Goal: Transaction & Acquisition: Purchase product/service

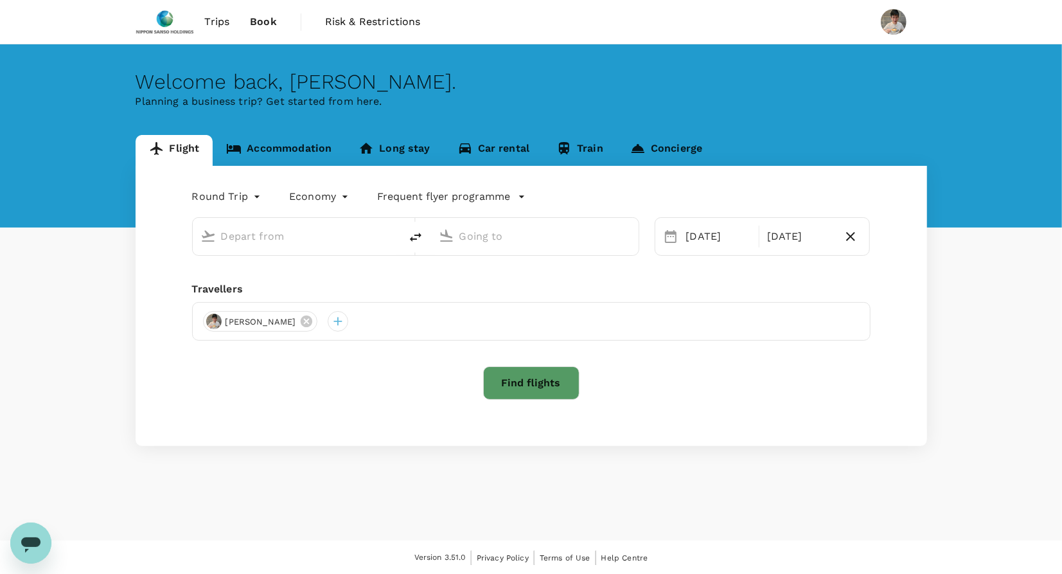
click at [264, 231] on input "text" at bounding box center [297, 236] width 152 height 20
type input "[GEOGRAPHIC_DATA], [GEOGRAPHIC_DATA] (any)"
type input "Noi Bai Intl (HAN)"
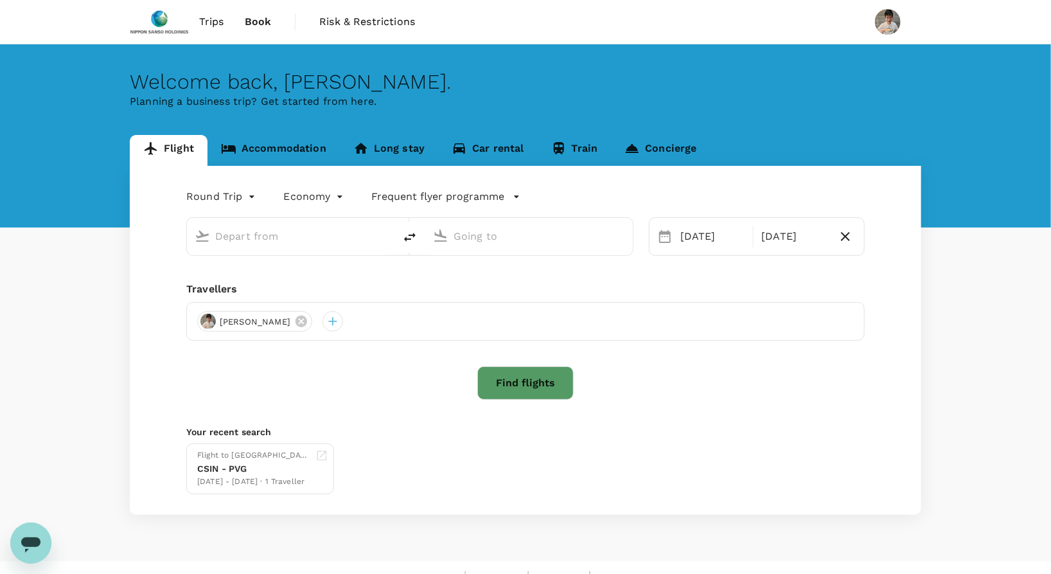
type input "[GEOGRAPHIC_DATA], [GEOGRAPHIC_DATA] (any)"
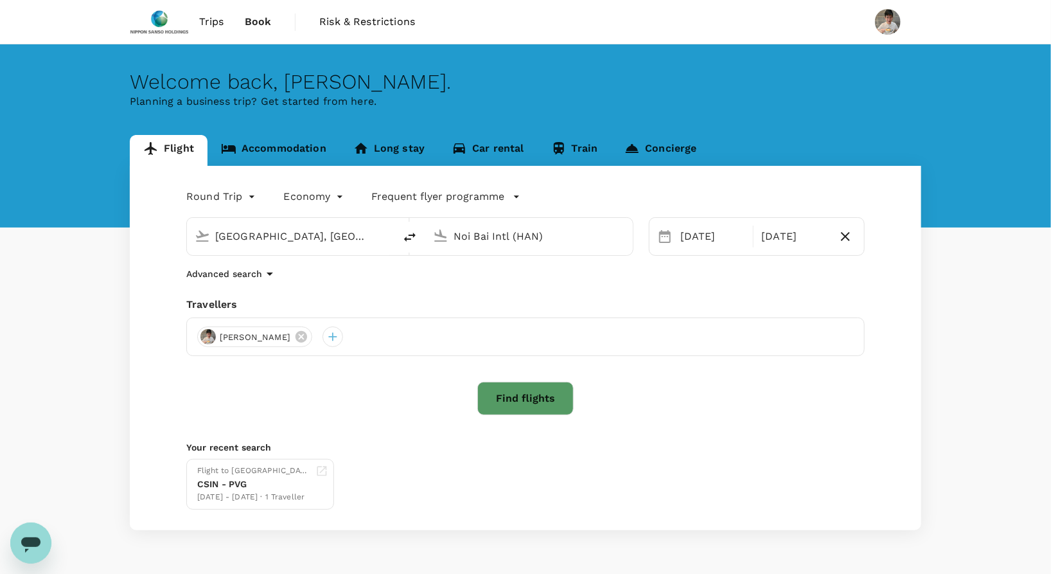
click at [509, 235] on input "Noi Bai Intl (HAN)" at bounding box center [530, 236] width 152 height 20
click at [512, 279] on p "Shanghai Pudong Intl" at bounding box center [548, 285] width 225 height 13
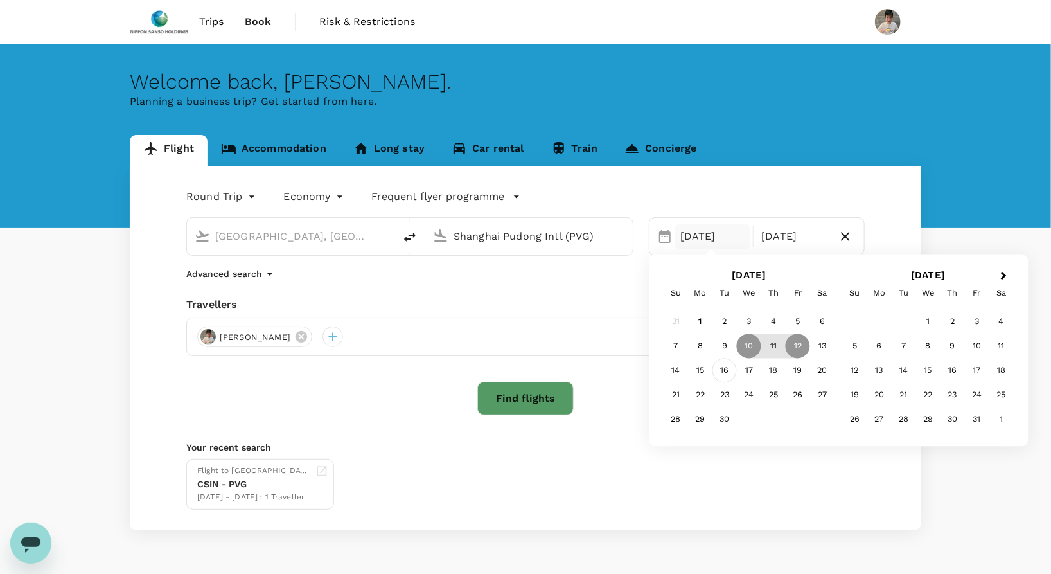
type input "Shanghai Pudong Intl (PVG)"
click at [719, 366] on div "16" at bounding box center [724, 370] width 24 height 24
click at [802, 375] on div "19" at bounding box center [798, 370] width 24 height 24
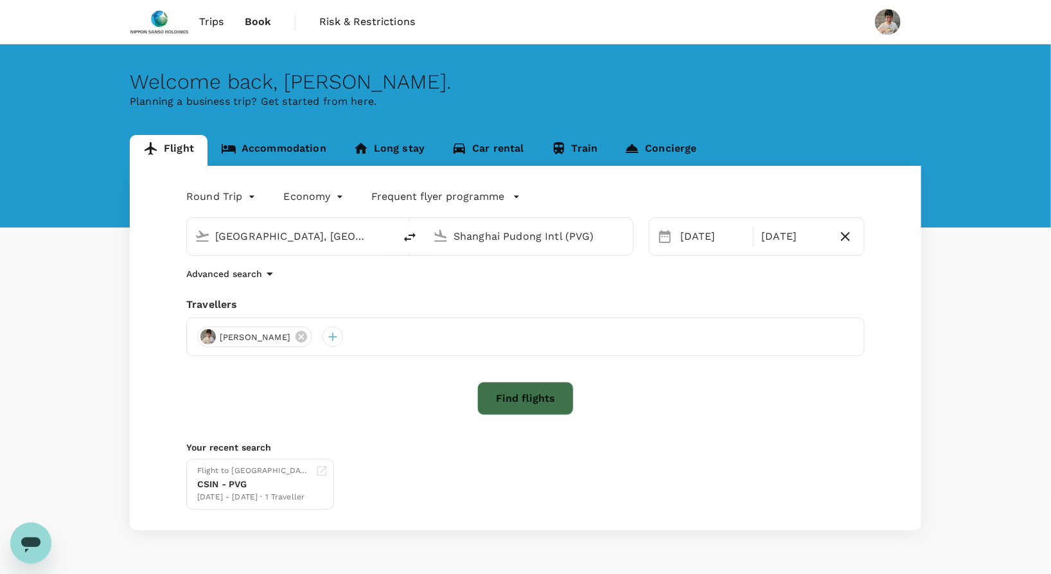
click at [523, 393] on button "Find flights" at bounding box center [525, 398] width 96 height 33
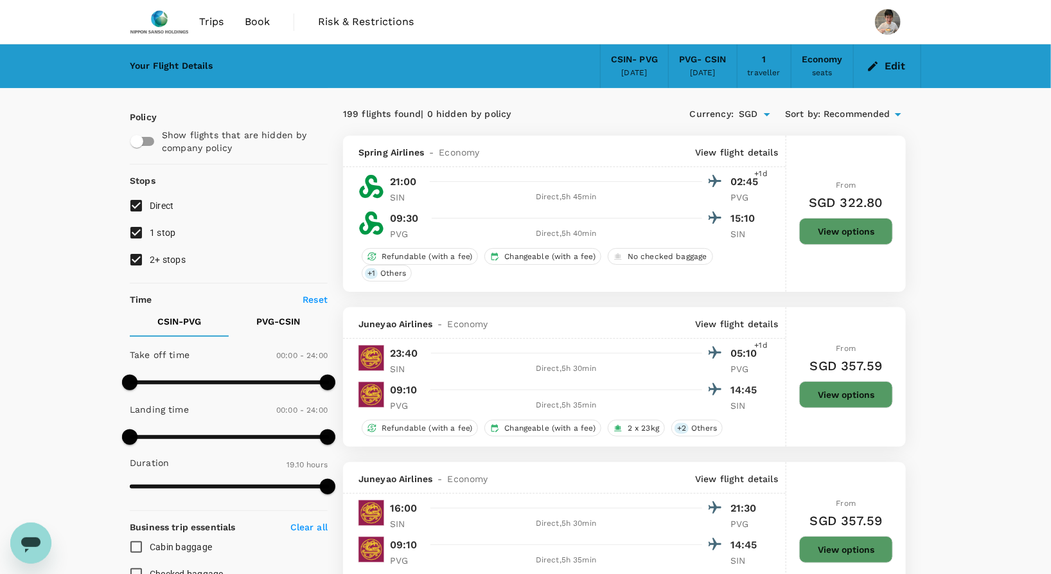
type input "240"
click at [163, 374] on span at bounding box center [229, 382] width 198 height 19
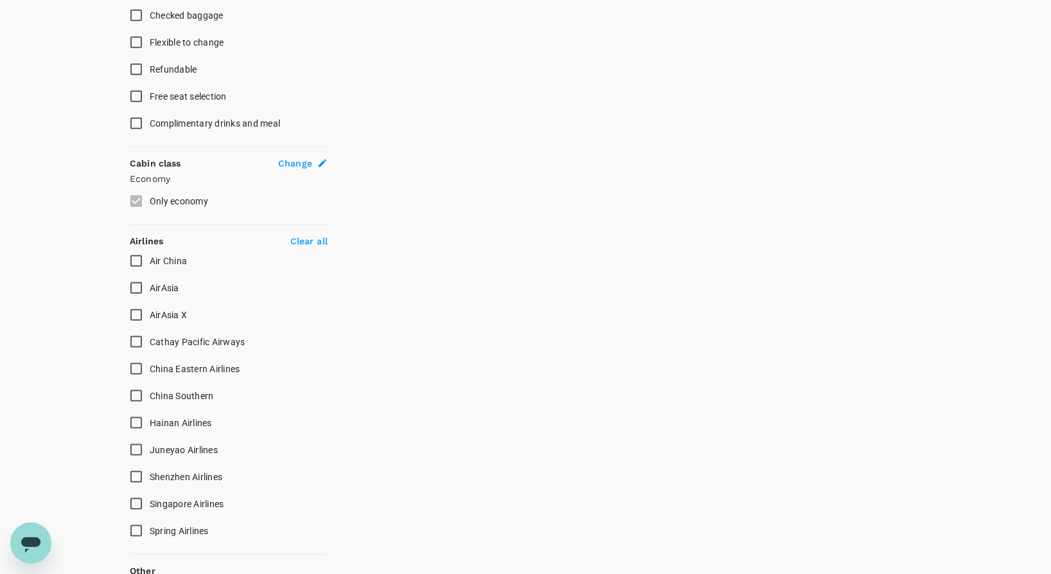
scroll to position [570, 0]
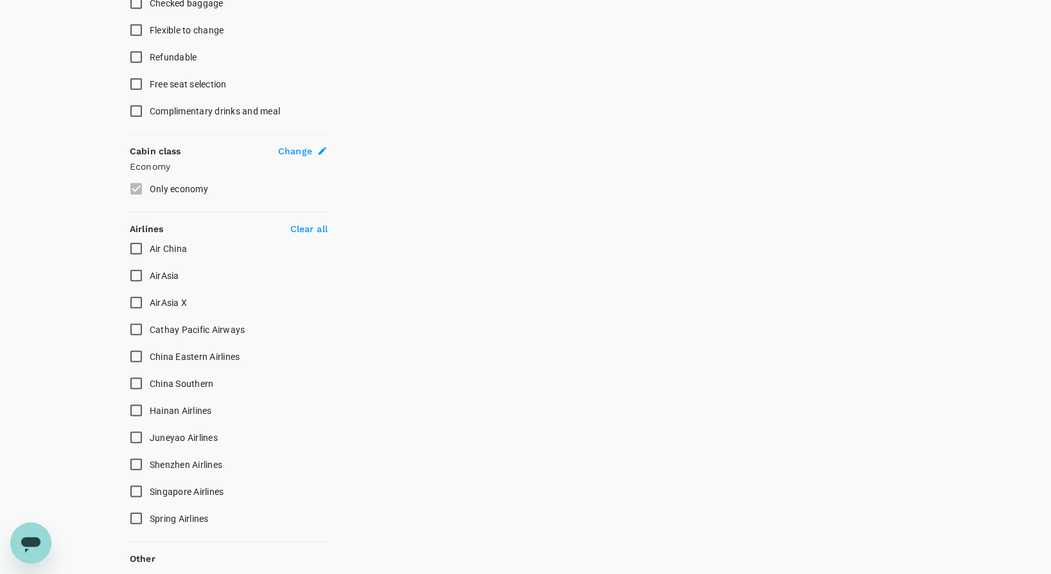
click at [125, 478] on input "Singapore Airlines" at bounding box center [136, 491] width 27 height 27
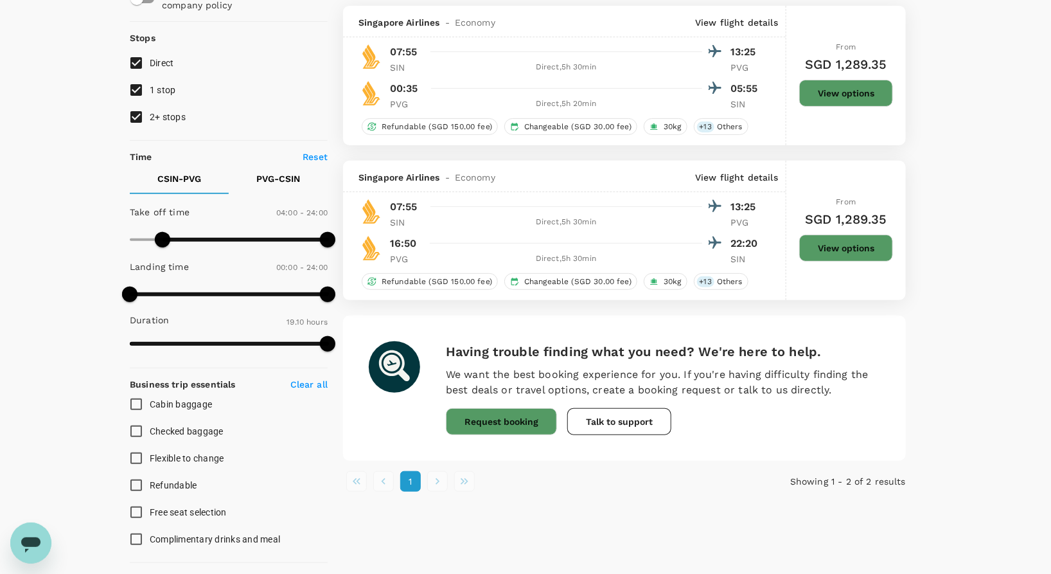
scroll to position [0, 0]
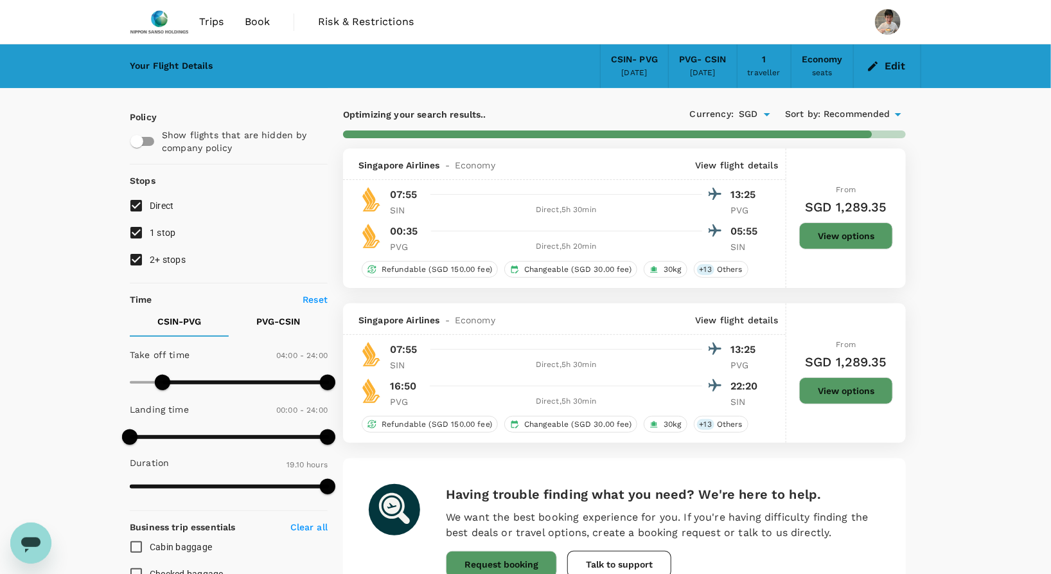
checkbox input "false"
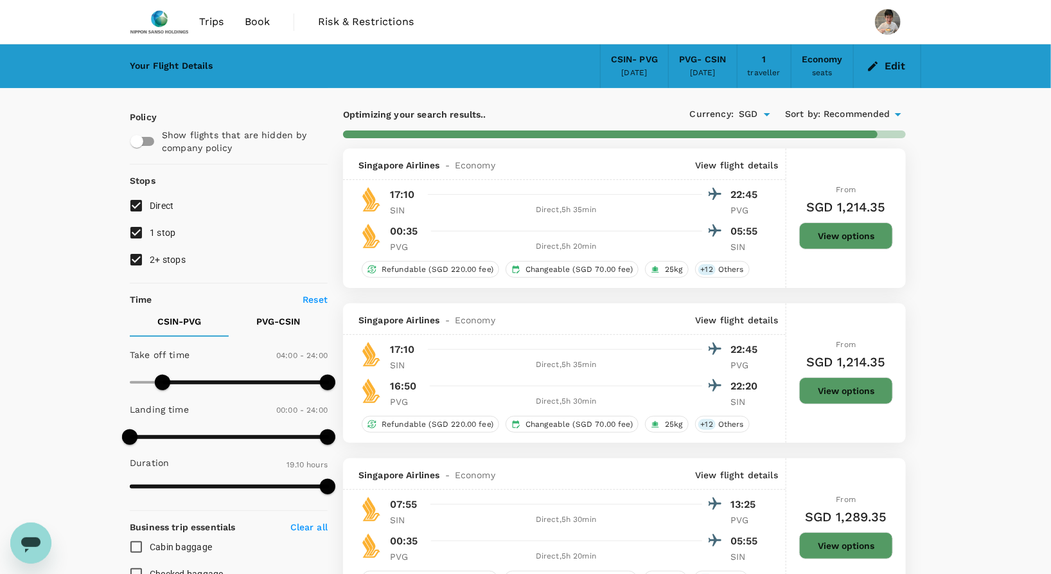
checkbox input "false"
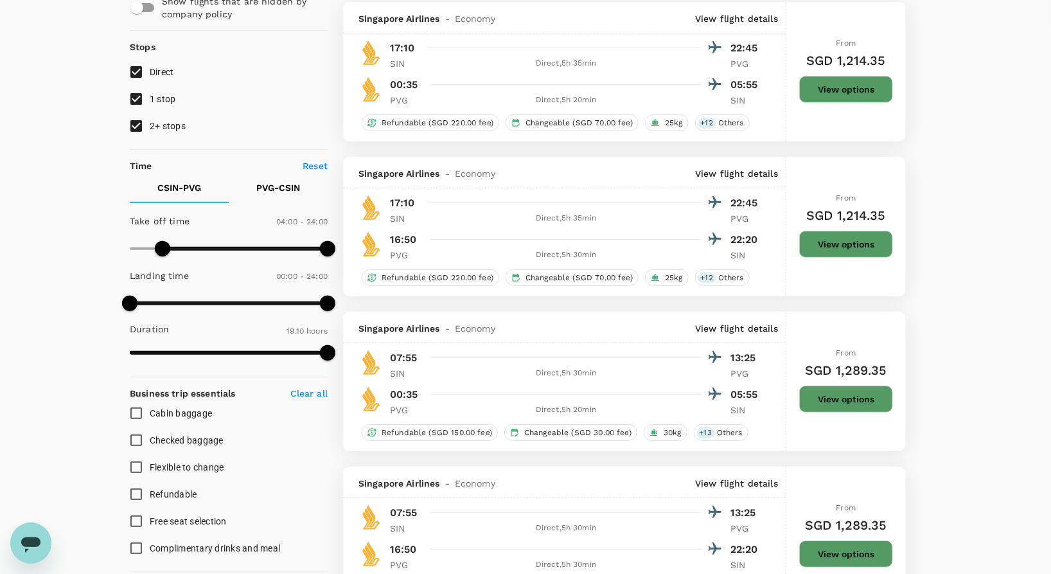
scroll to position [143, 0]
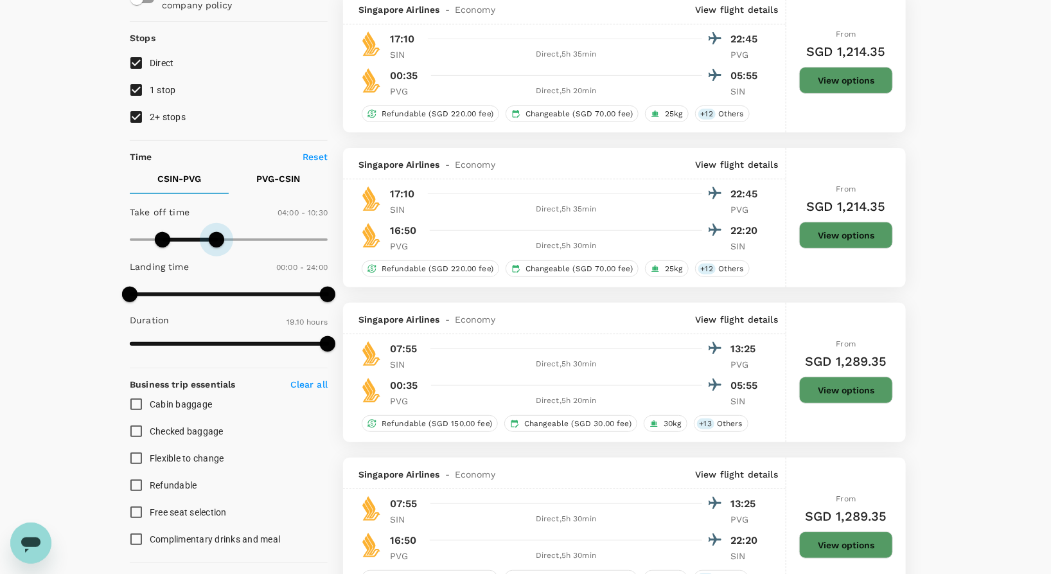
drag, startPoint x: 334, startPoint y: 237, endPoint x: 216, endPoint y: 236, distance: 118.2
click at [216, 236] on span at bounding box center [216, 239] width 15 height 15
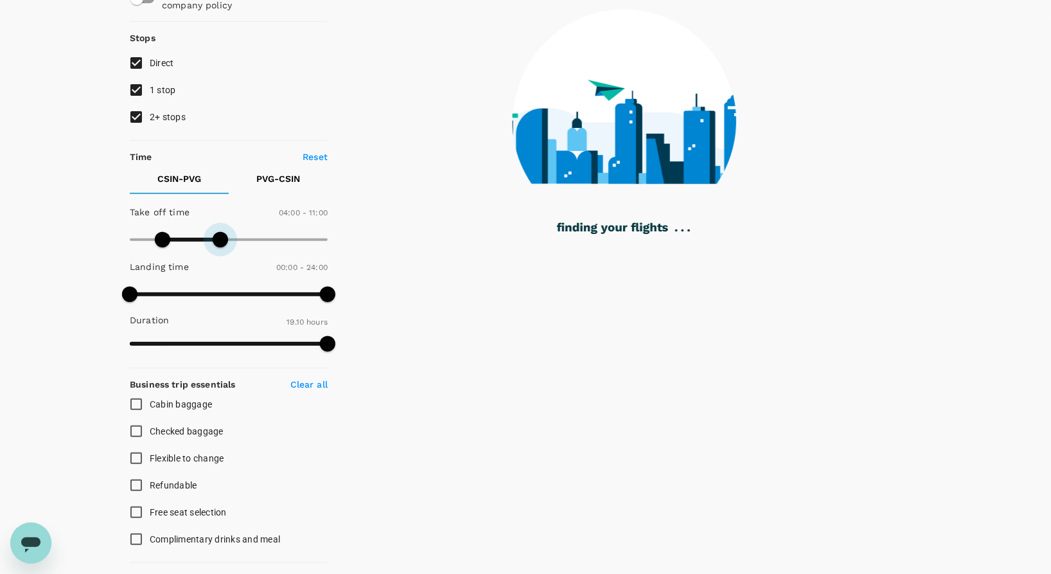
drag, startPoint x: 214, startPoint y: 232, endPoint x: 227, endPoint y: 231, distance: 12.9
click at [227, 232] on span at bounding box center [220, 239] width 15 height 15
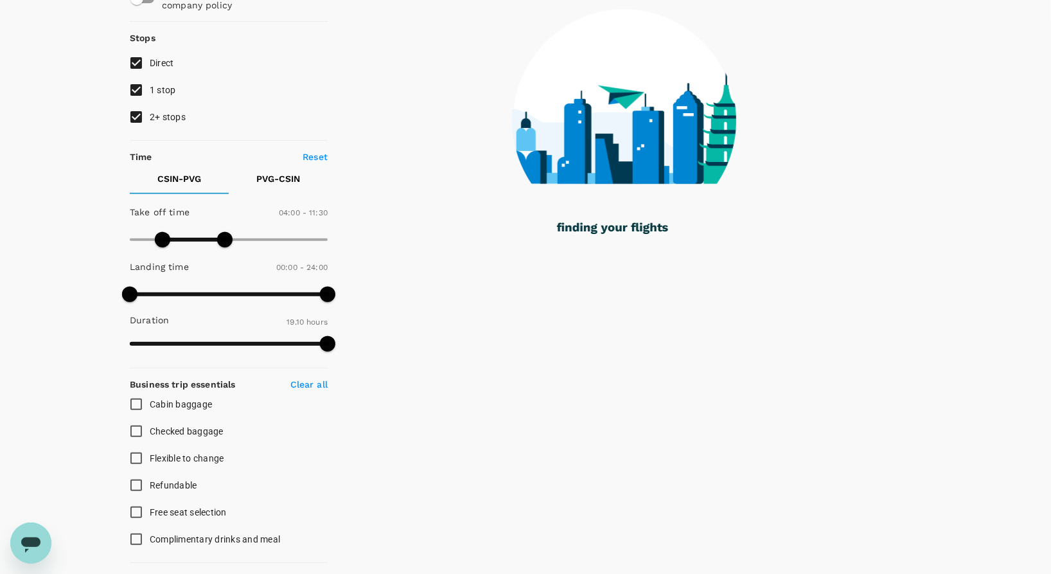
type input "750"
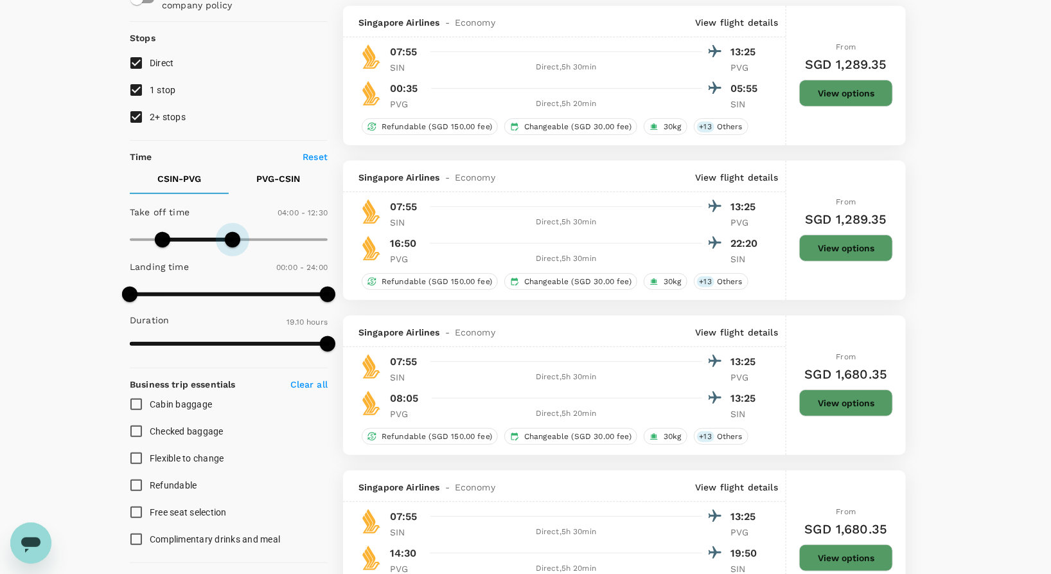
drag, startPoint x: 227, startPoint y: 231, endPoint x: 234, endPoint y: 230, distance: 7.8
click at [234, 232] on span at bounding box center [232, 239] width 15 height 15
click at [298, 176] on p "PVG - CSIN" at bounding box center [278, 178] width 44 height 13
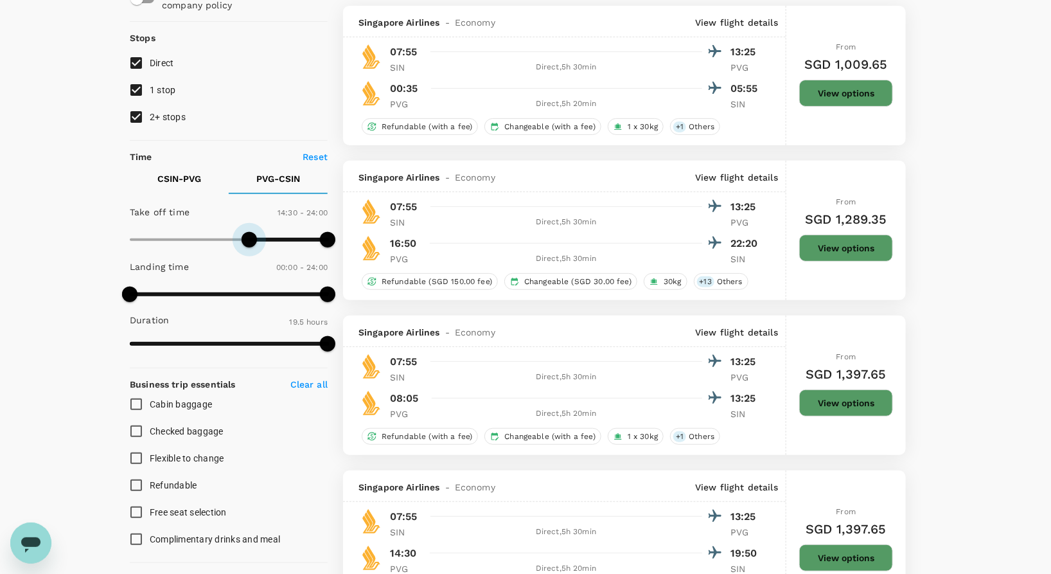
type input "900"
drag, startPoint x: 136, startPoint y: 231, endPoint x: 252, endPoint y: 231, distance: 116.3
click at [252, 232] on span at bounding box center [253, 239] width 15 height 15
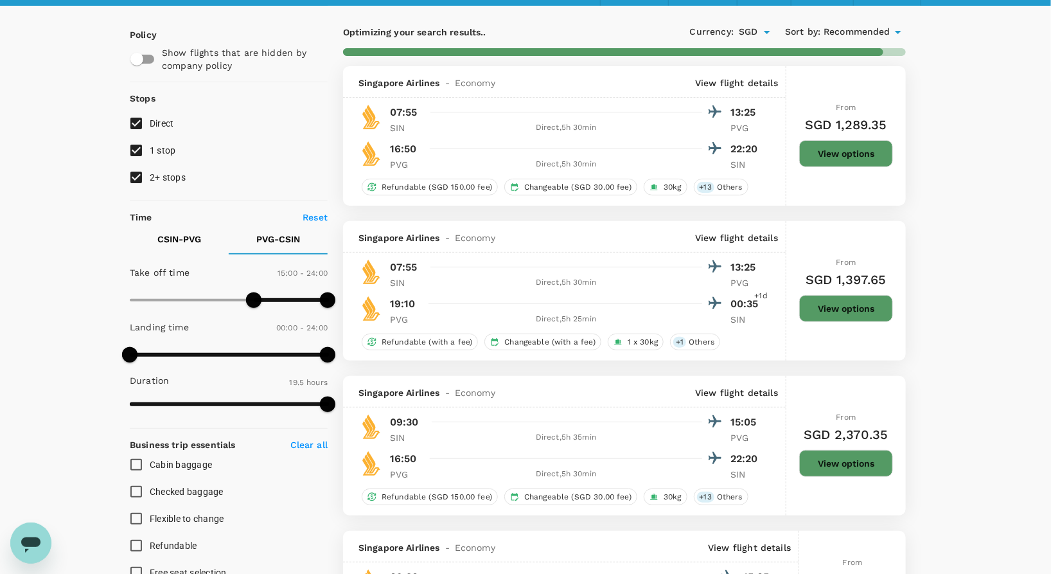
scroll to position [0, 0]
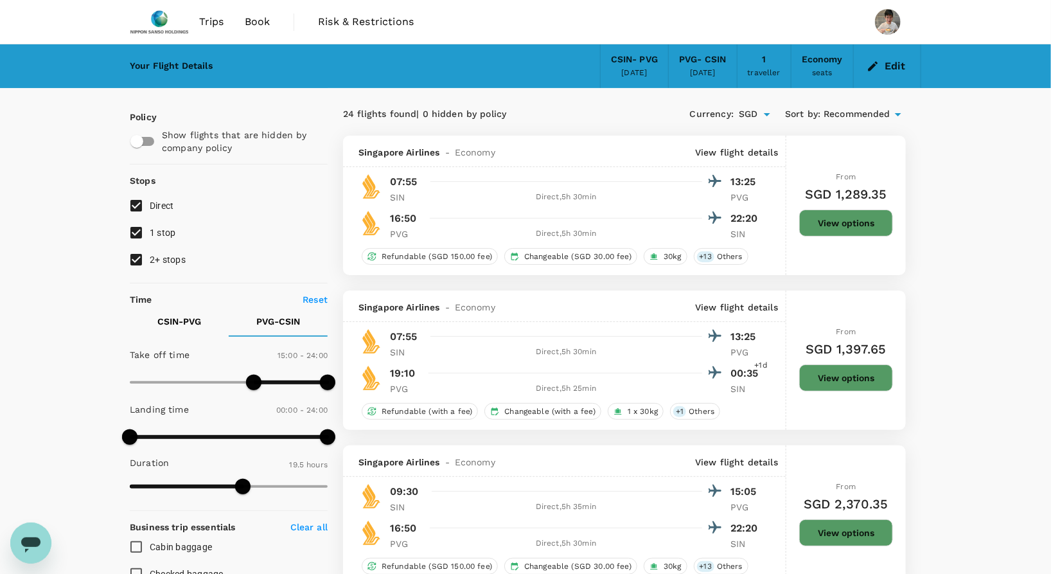
click at [826, 222] on button "View options" at bounding box center [846, 222] width 94 height 27
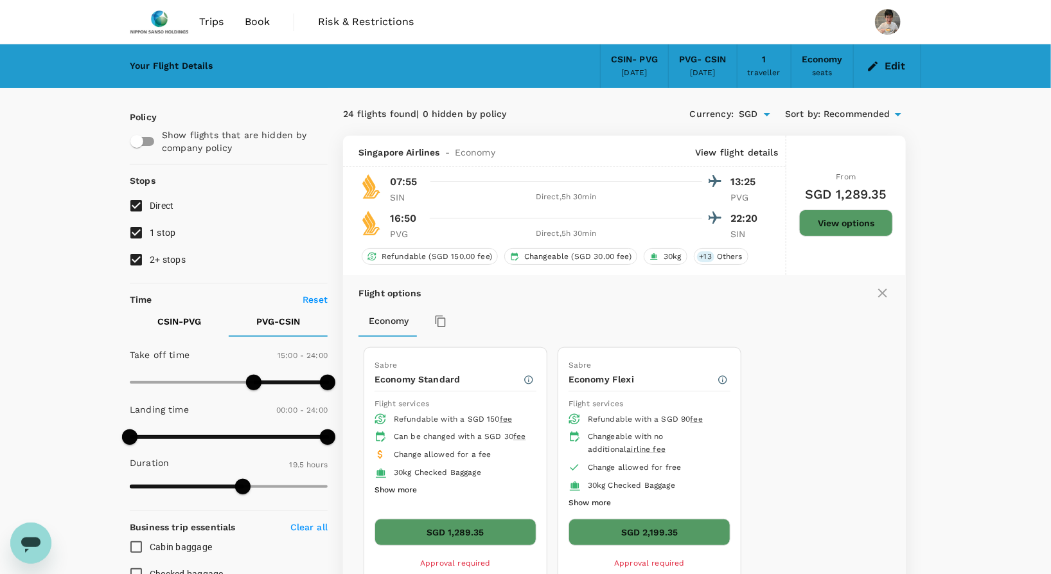
click at [861, 216] on button "View options" at bounding box center [846, 222] width 94 height 27
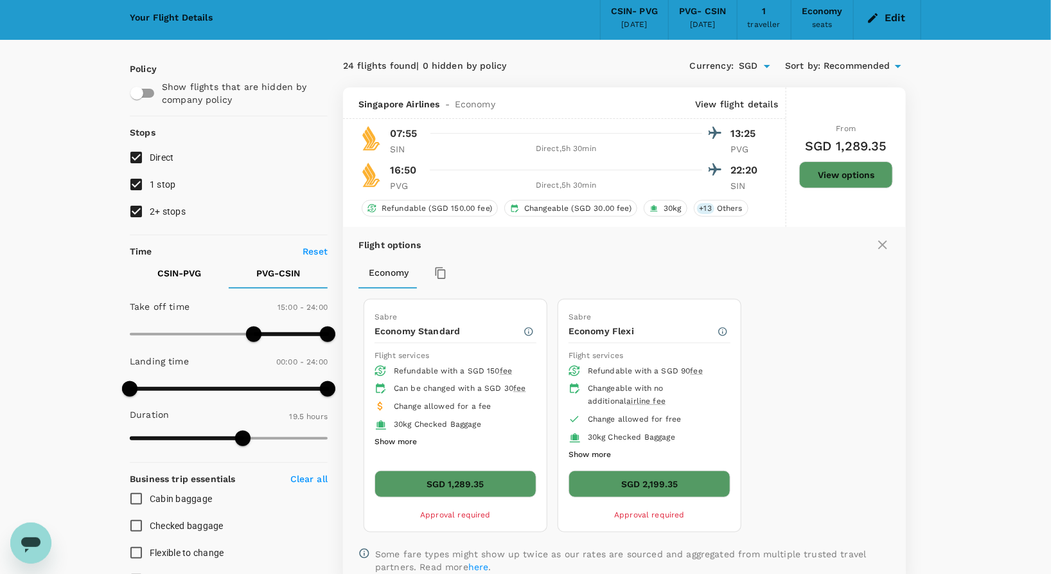
scroll to position [71, 0]
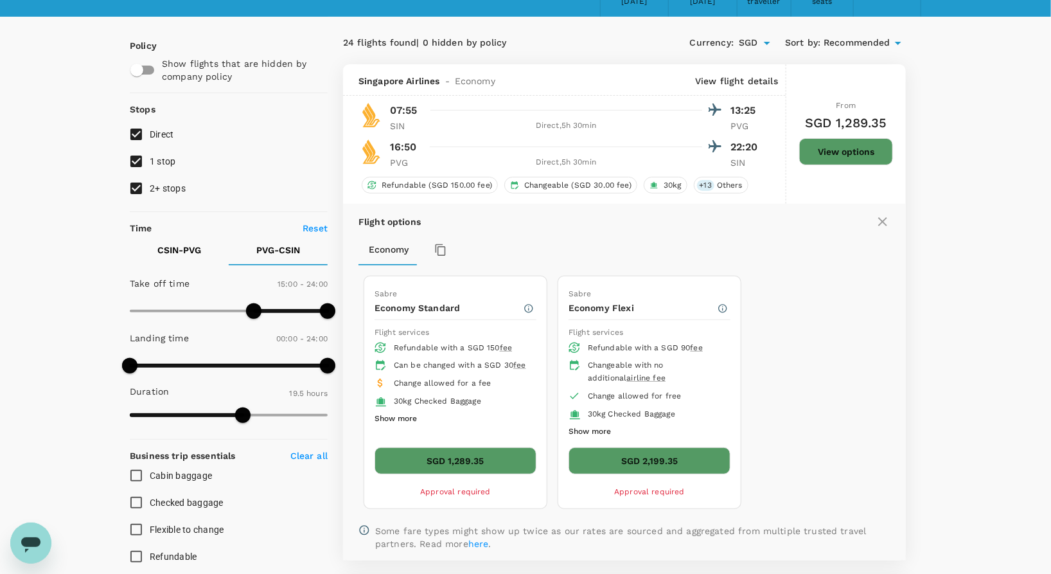
click at [740, 122] on p "PVG" at bounding box center [746, 125] width 32 height 13
click at [366, 123] on img at bounding box center [371, 115] width 26 height 26
click at [452, 146] on div at bounding box center [574, 146] width 298 height 19
click at [736, 78] on p "View flight details" at bounding box center [736, 81] width 83 height 13
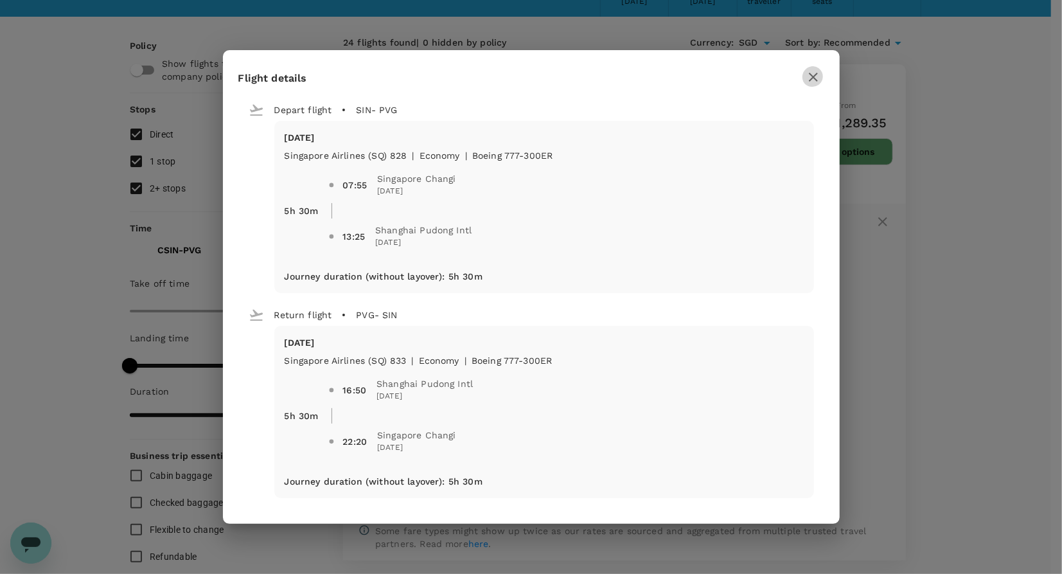
click at [811, 82] on icon "button" at bounding box center [813, 76] width 15 height 15
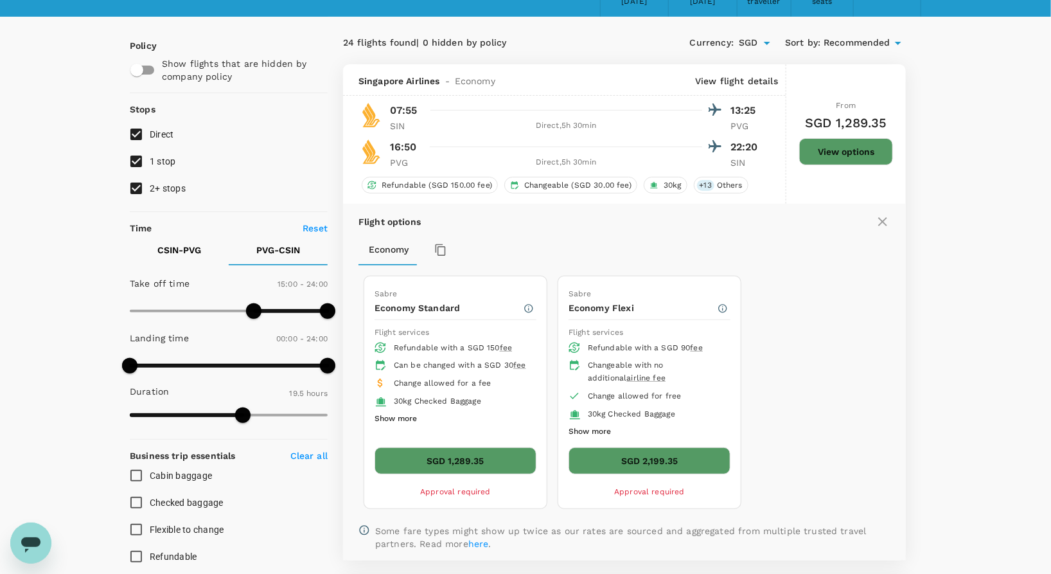
click at [852, 141] on button "View options" at bounding box center [846, 151] width 94 height 27
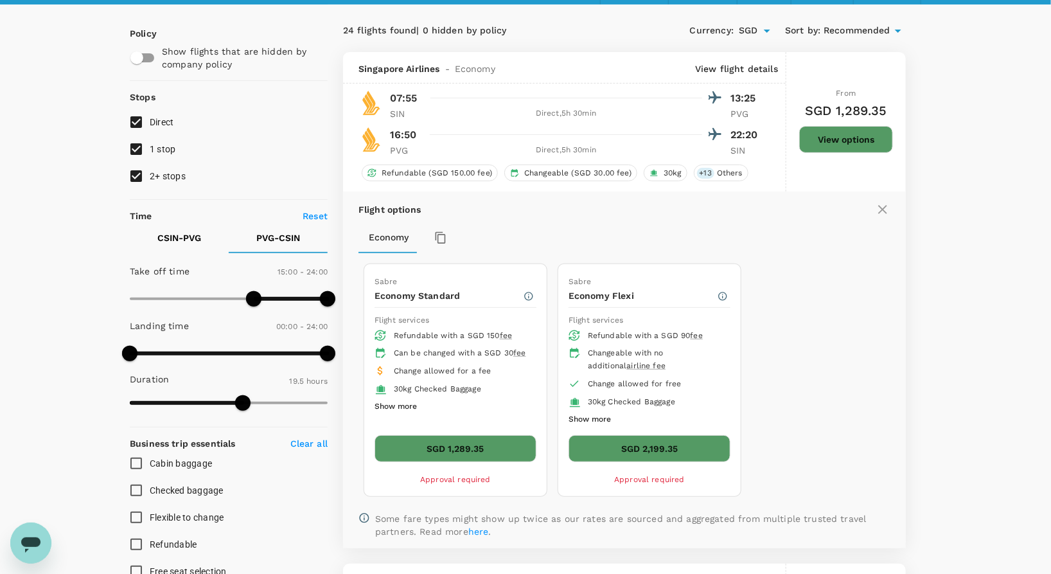
scroll to position [0, 0]
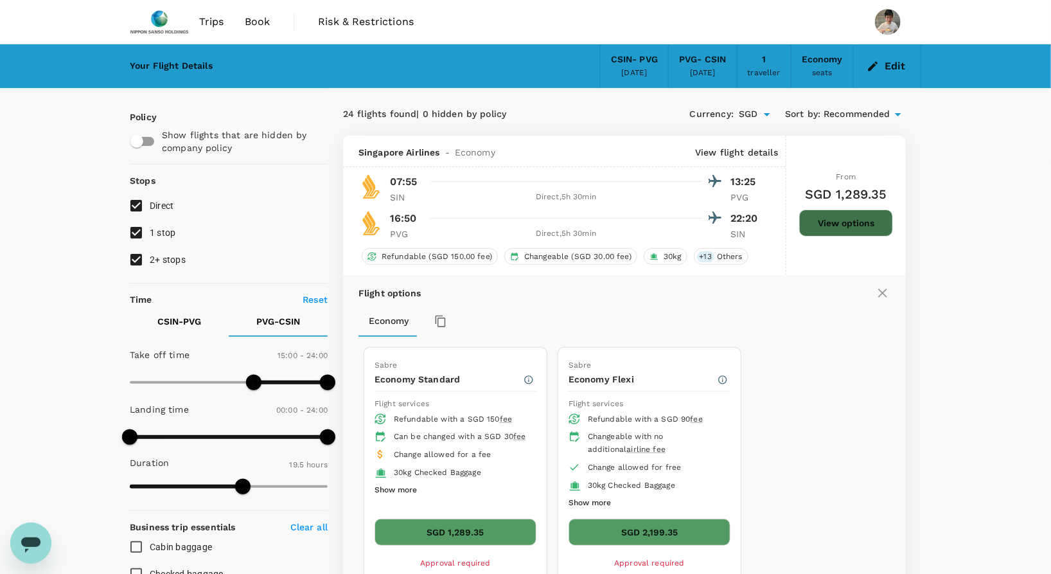
click at [838, 212] on button "View options" at bounding box center [846, 222] width 94 height 27
click at [470, 522] on button "SGD 1,289.35" at bounding box center [456, 531] width 162 height 27
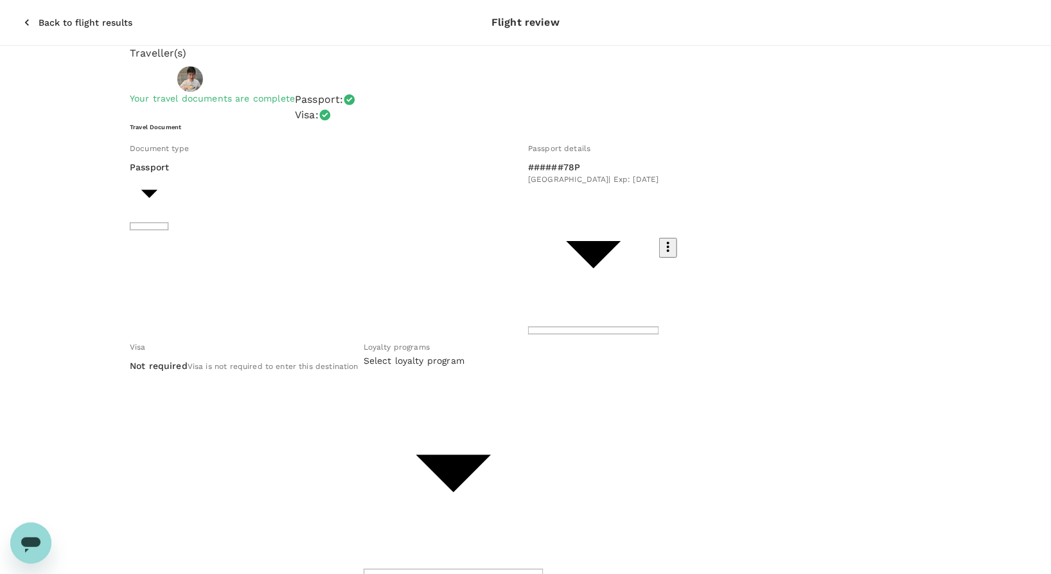
click at [549, 313] on li "#######856 KRISFLYER | KrisFlyer Elite Silver" at bounding box center [500, 313] width 206 height 33
type input "bb0b2070-3880-4003-b50f-81a2f33ee1c9"
click at [266, 362] on span "Visa is not required to enter this destination" at bounding box center [273, 366] width 171 height 9
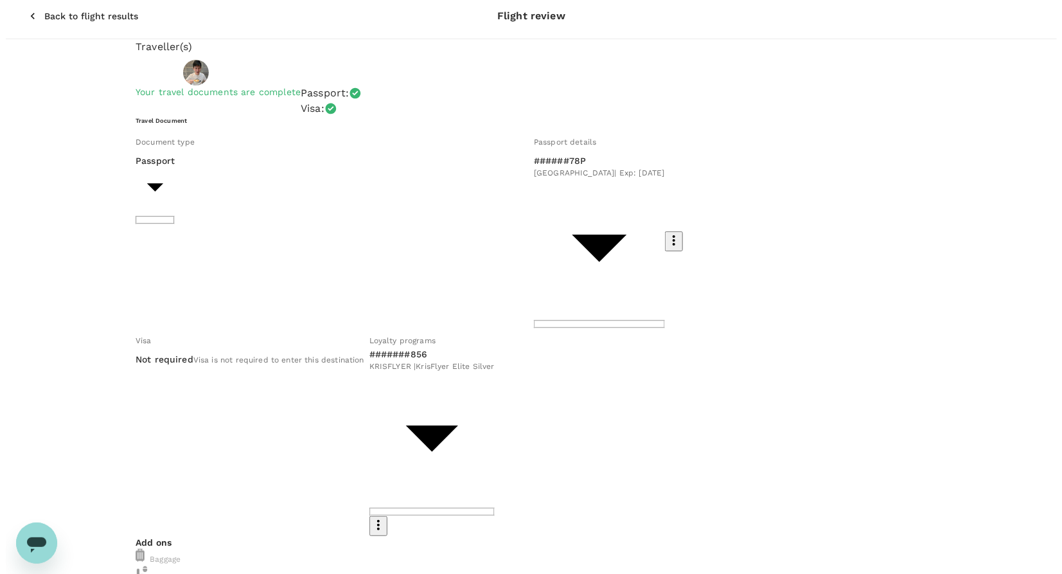
scroll to position [51, 0]
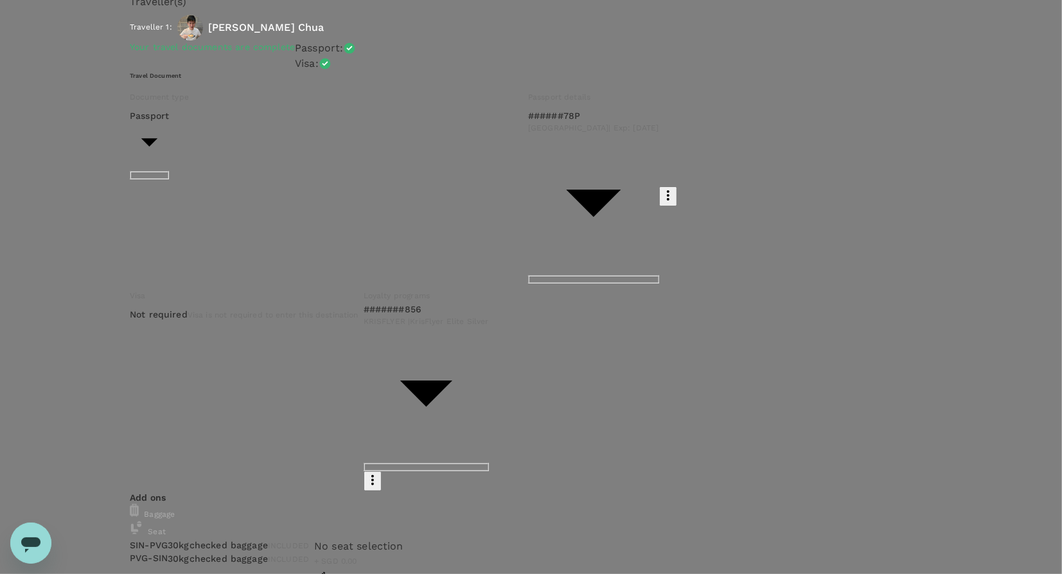
type input "9da82385-ea03-4e8d-b270-32b986f0971a"
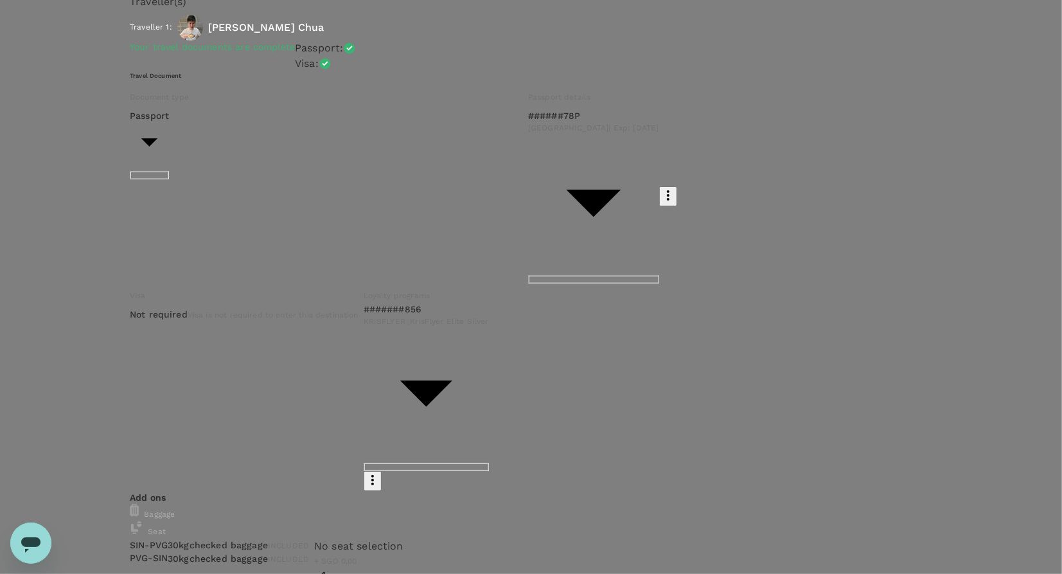
drag, startPoint x: 266, startPoint y: 43, endPoint x: 273, endPoint y: 39, distance: 8.0
drag, startPoint x: 323, startPoint y: 41, endPoint x: 299, endPoint y: 41, distance: 23.8
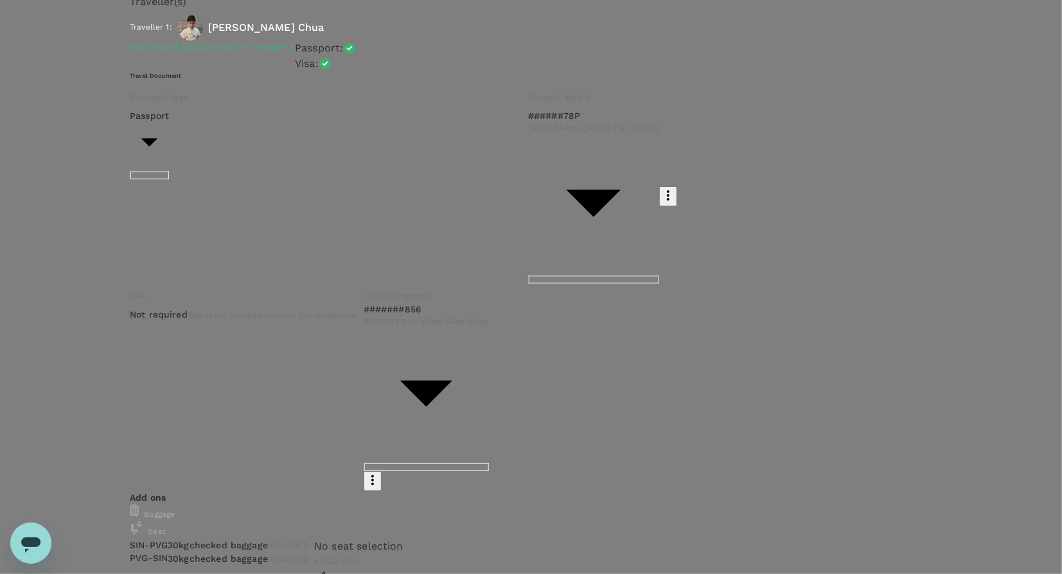
type textarea "To Attend LGS Silane HOTRUN Vendor Audit"
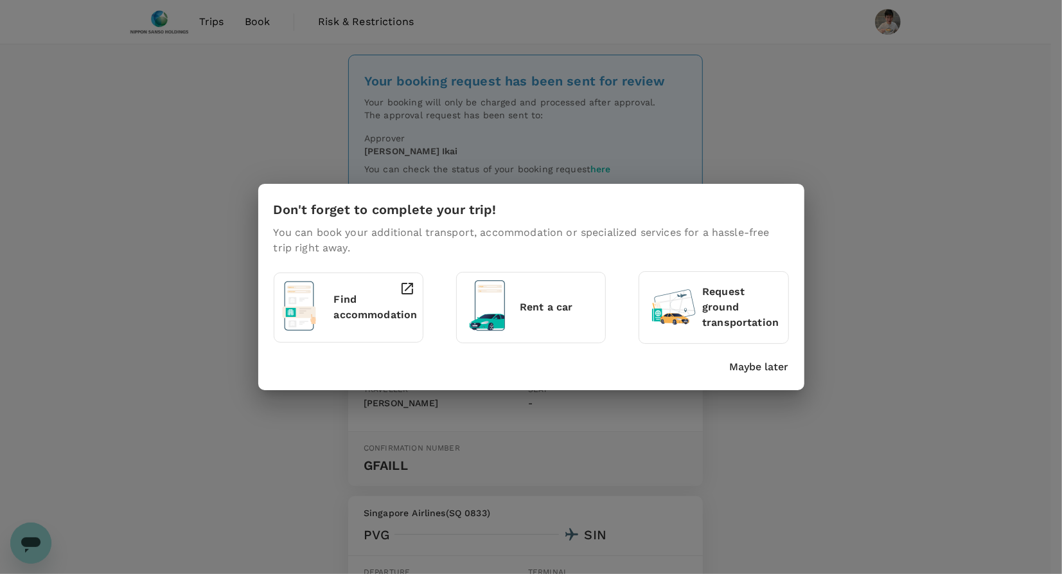
click at [765, 365] on p "Maybe later" at bounding box center [759, 366] width 59 height 15
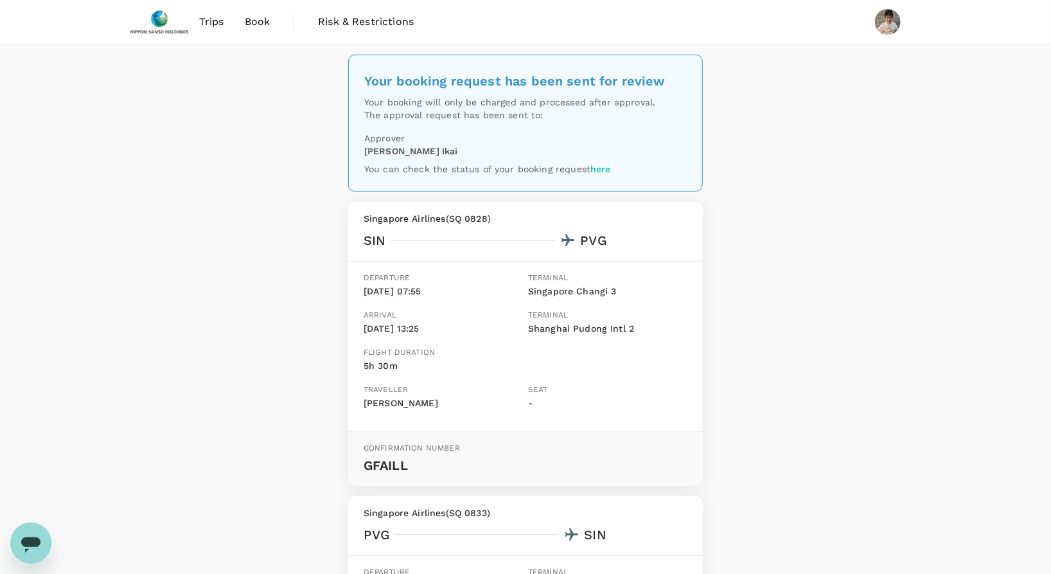
click at [247, 17] on span "Book" at bounding box center [258, 21] width 26 height 15
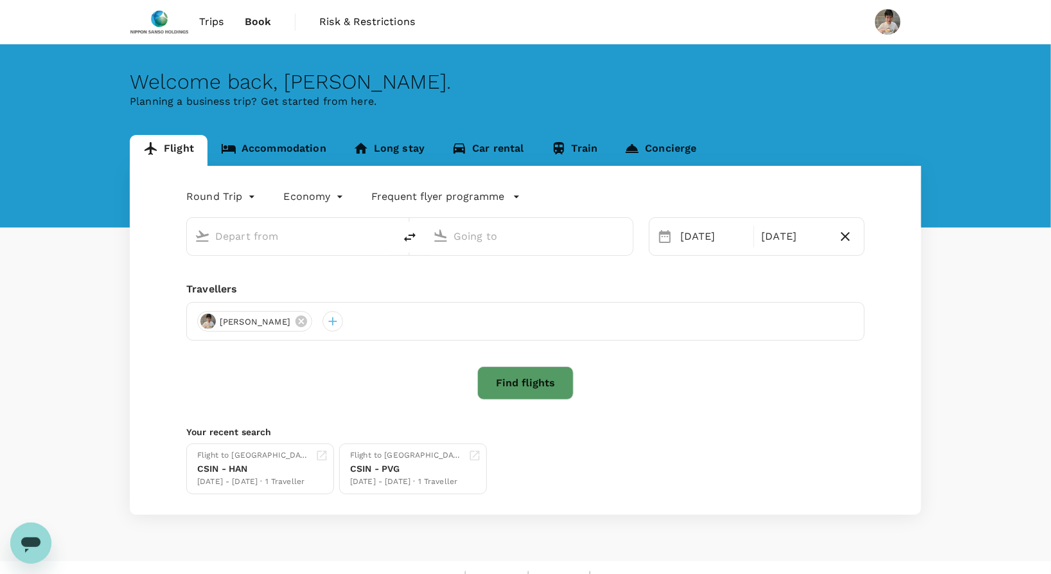
type input "[GEOGRAPHIC_DATA], [GEOGRAPHIC_DATA] (any)"
type input "Shanghai Pudong Intl (PVG)"
type input "[GEOGRAPHIC_DATA], [GEOGRAPHIC_DATA] (any)"
type input "Shanghai Pudong Intl (PVG)"
click at [209, 21] on span "Trips" at bounding box center [211, 21] width 25 height 15
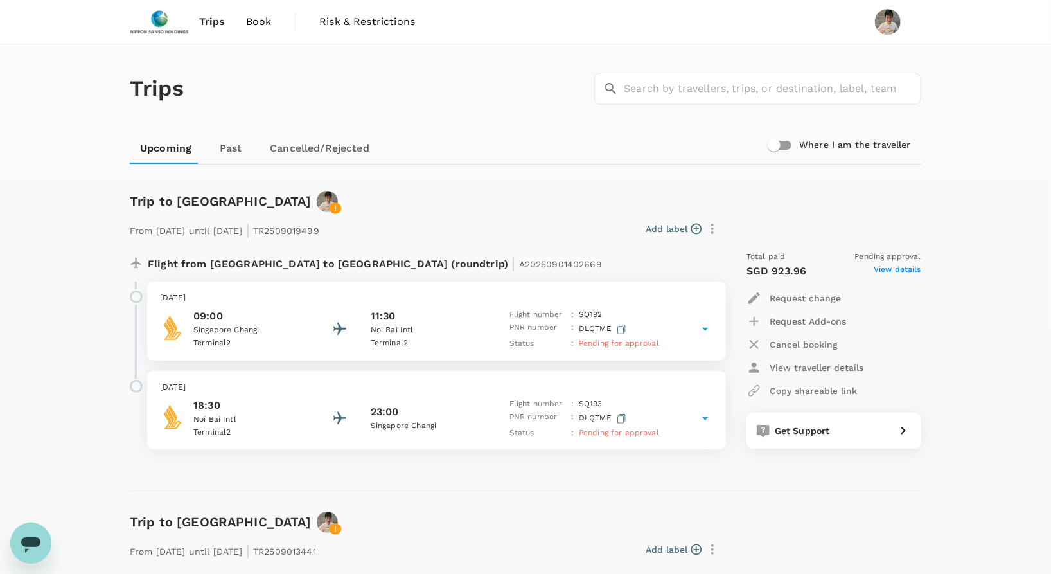
click at [896, 265] on span "View details" at bounding box center [898, 270] width 48 height 15
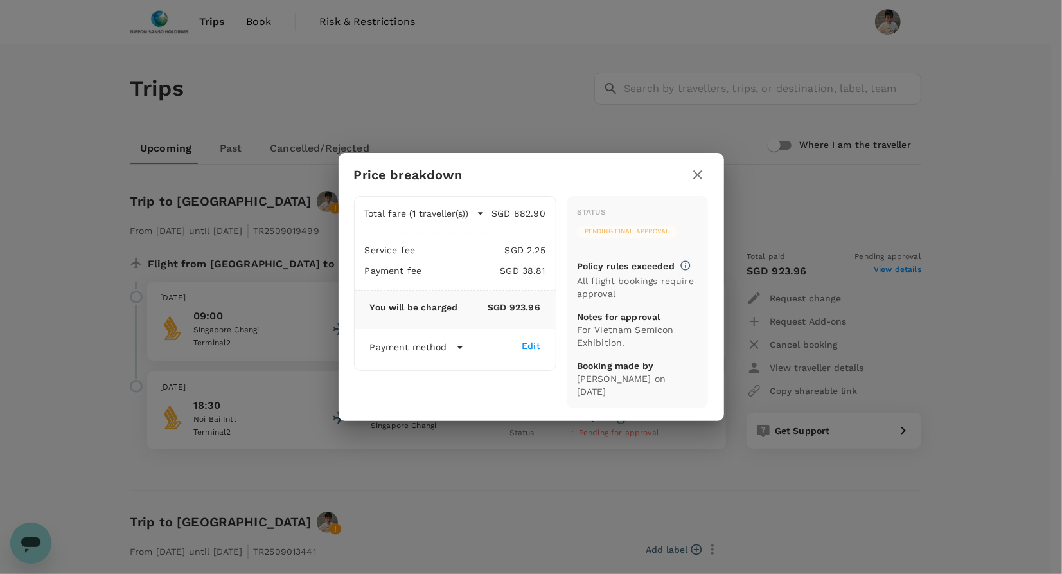
click at [536, 352] on div "Edit" at bounding box center [531, 345] width 19 height 13
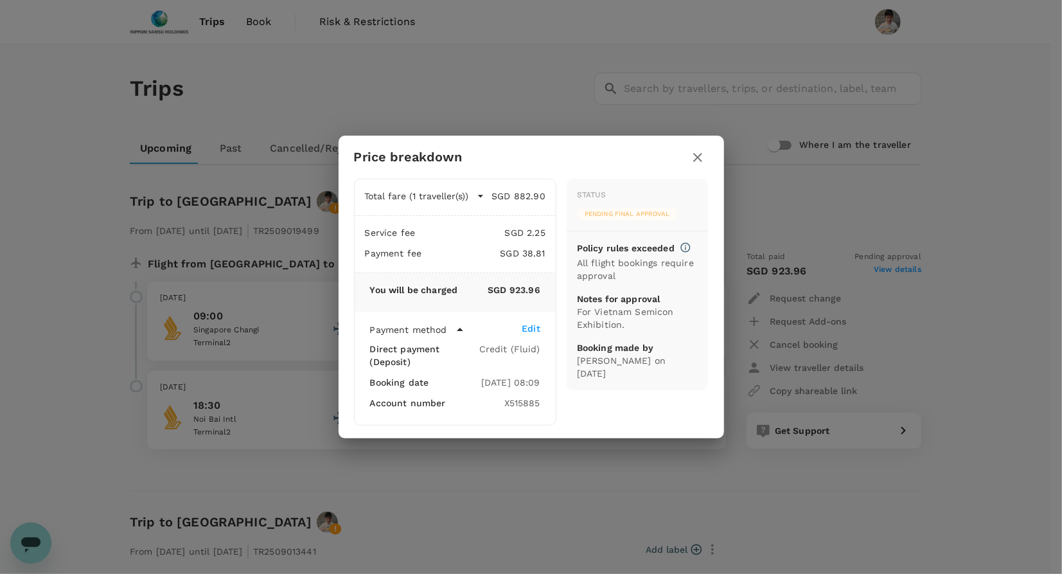
click at [696, 165] on icon "button" at bounding box center [697, 157] width 15 height 15
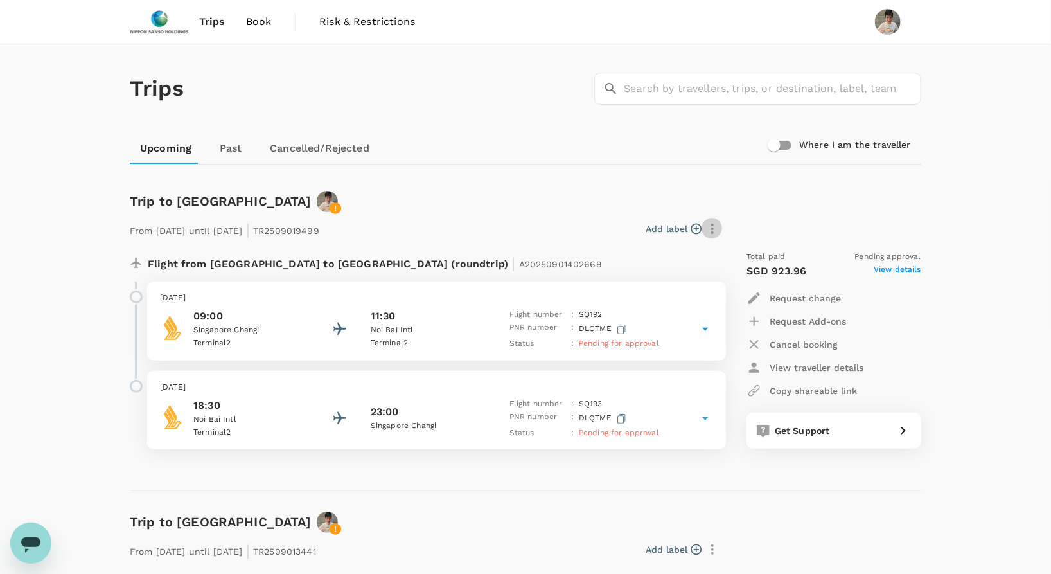
click at [714, 226] on icon "button" at bounding box center [712, 228] width 15 height 15
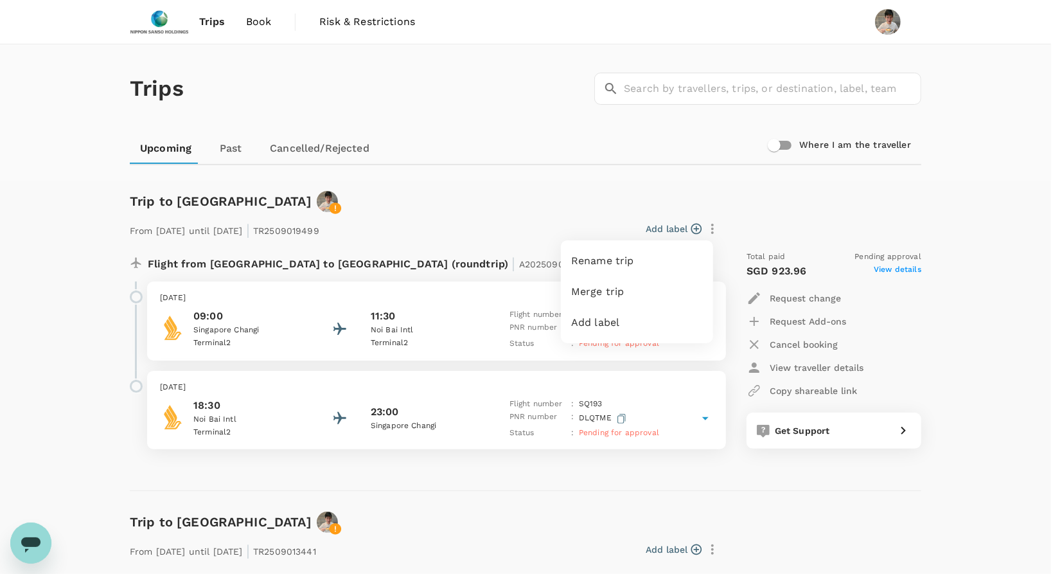
click at [818, 297] on div at bounding box center [531, 287] width 1062 height 574
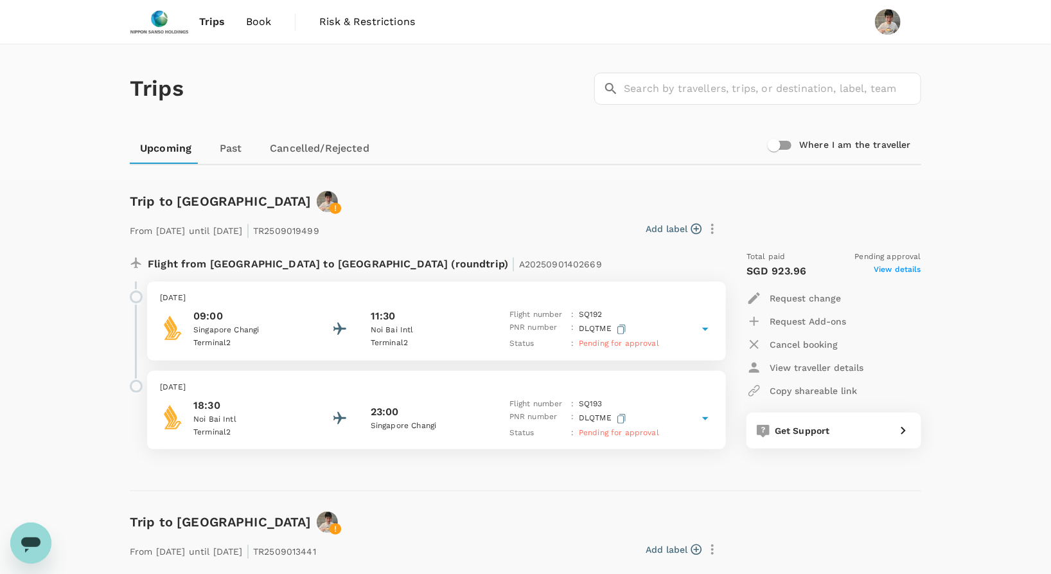
click at [780, 292] on p "Request change" at bounding box center [805, 298] width 71 height 13
click at [813, 361] on p "View traveller details" at bounding box center [817, 367] width 94 height 13
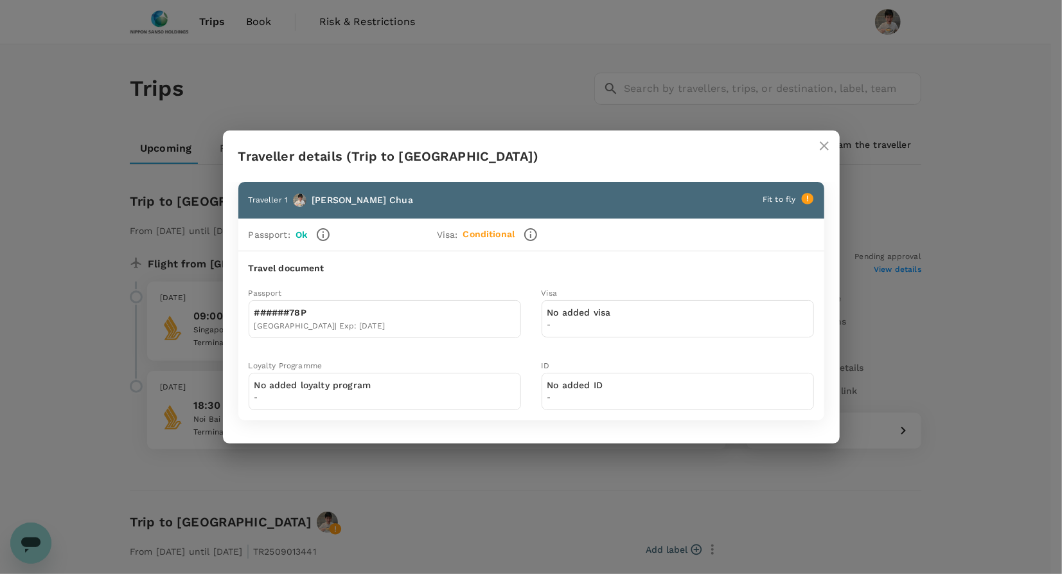
click at [641, 329] on div "No added visa -" at bounding box center [678, 318] width 272 height 37
drag, startPoint x: 631, startPoint y: 375, endPoint x: 628, endPoint y: 385, distance: 10.8
click at [630, 376] on div "No added ID -" at bounding box center [678, 391] width 272 height 37
click at [626, 391] on div "No added ID -" at bounding box center [678, 391] width 272 height 37
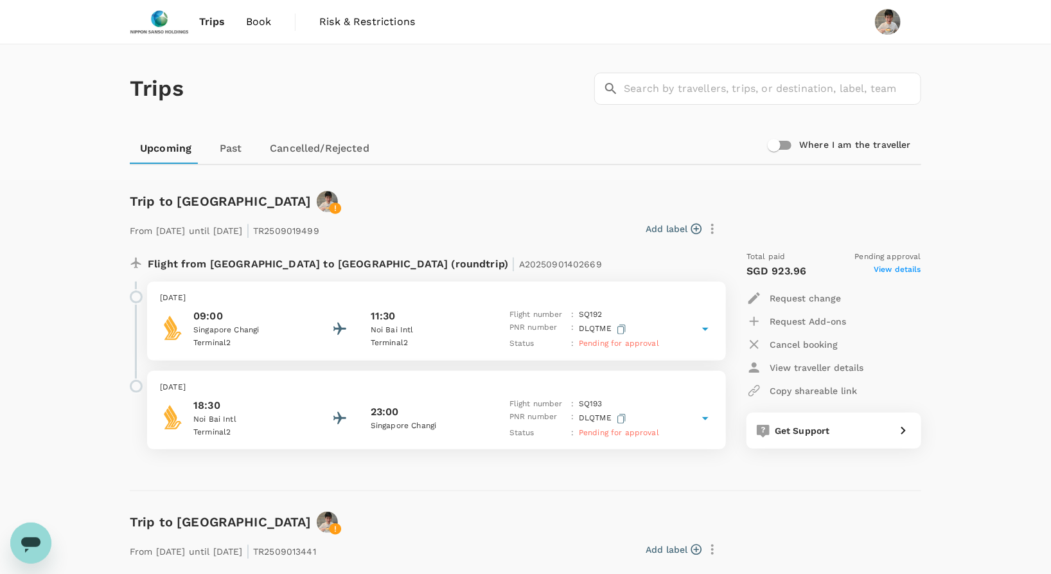
click at [902, 263] on span "View details" at bounding box center [898, 270] width 48 height 15
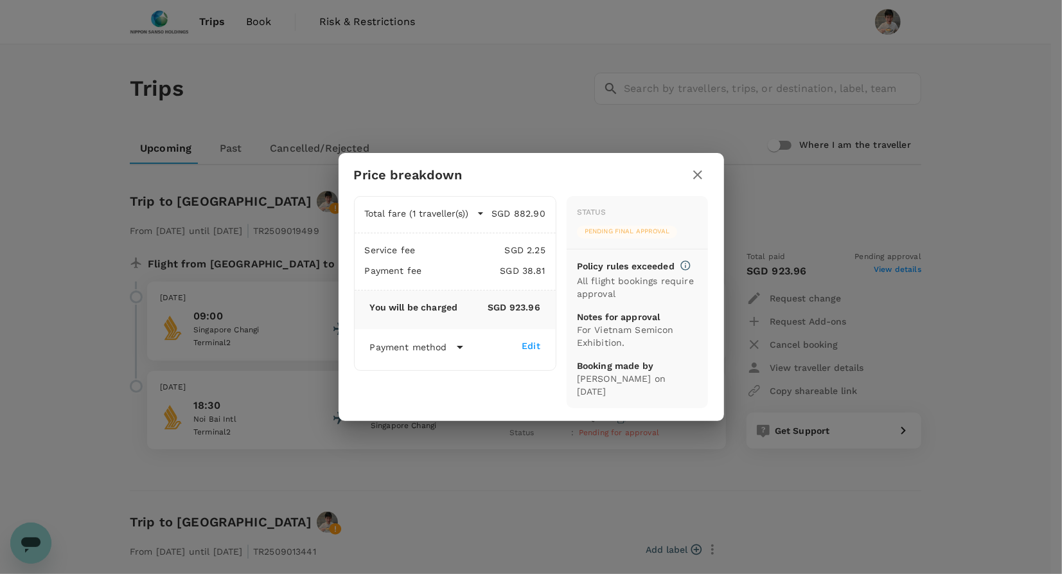
click at [699, 186] on button "button" at bounding box center [698, 175] width 22 height 22
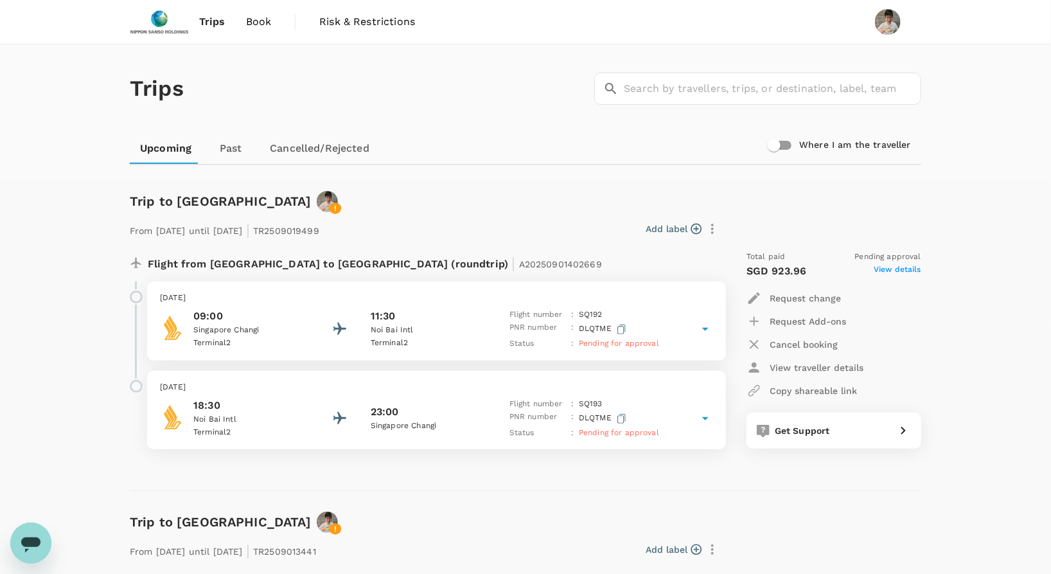
click at [820, 365] on p "View traveller details" at bounding box center [817, 367] width 94 height 13
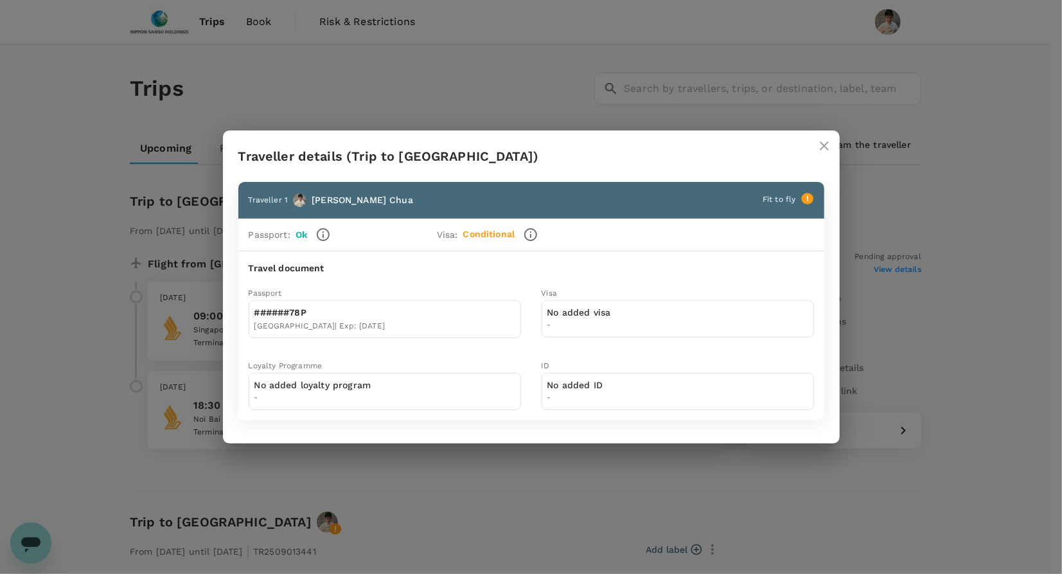
click at [680, 373] on div "No added ID -" at bounding box center [678, 391] width 272 height 37
click at [677, 380] on div "No added ID -" at bounding box center [678, 391] width 272 height 37
click at [653, 385] on div "No added ID -" at bounding box center [678, 391] width 272 height 37
click at [621, 381] on div "No added ID -" at bounding box center [678, 391] width 272 height 37
click at [618, 381] on div "No added ID -" at bounding box center [678, 391] width 272 height 37
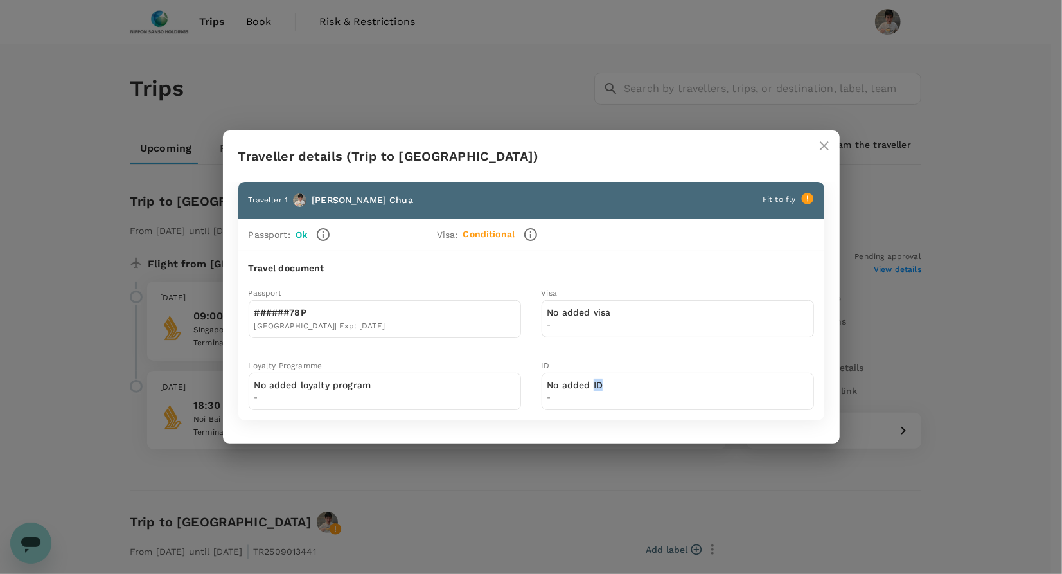
click at [574, 381] on div "No added ID -" at bounding box center [678, 391] width 272 height 37
drag, startPoint x: 574, startPoint y: 381, endPoint x: 459, endPoint y: 387, distance: 115.1
click at [459, 387] on div "No added loyalty program -" at bounding box center [385, 391] width 272 height 37
drag, startPoint x: 459, startPoint y: 387, endPoint x: 481, endPoint y: 393, distance: 22.8
click at [481, 393] on div "No added loyalty program -" at bounding box center [385, 391] width 272 height 37
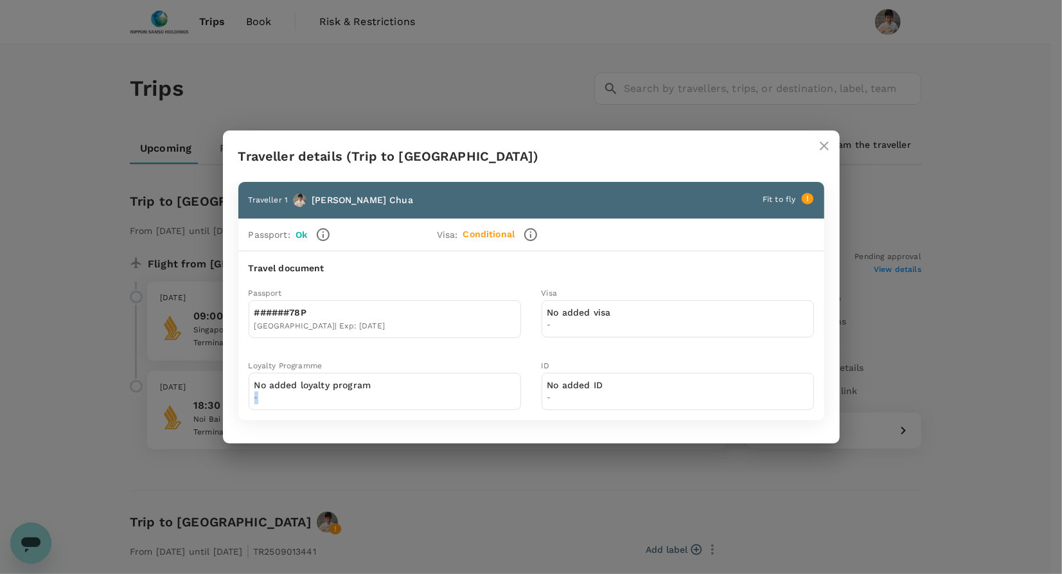
click at [513, 396] on div "No added loyalty program -" at bounding box center [385, 391] width 272 height 37
click at [476, 391] on div "No added loyalty program -" at bounding box center [385, 391] width 272 height 37
click at [808, 202] on icon at bounding box center [807, 199] width 12 height 12
click at [320, 237] on icon "button" at bounding box center [322, 234] width 15 height 15
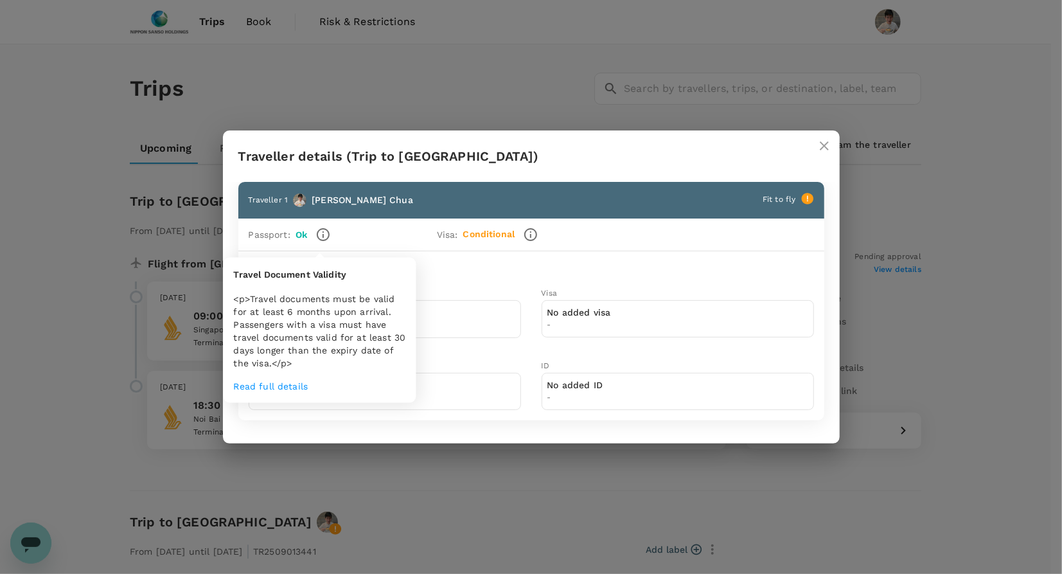
click at [321, 239] on icon "button" at bounding box center [322, 234] width 15 height 15
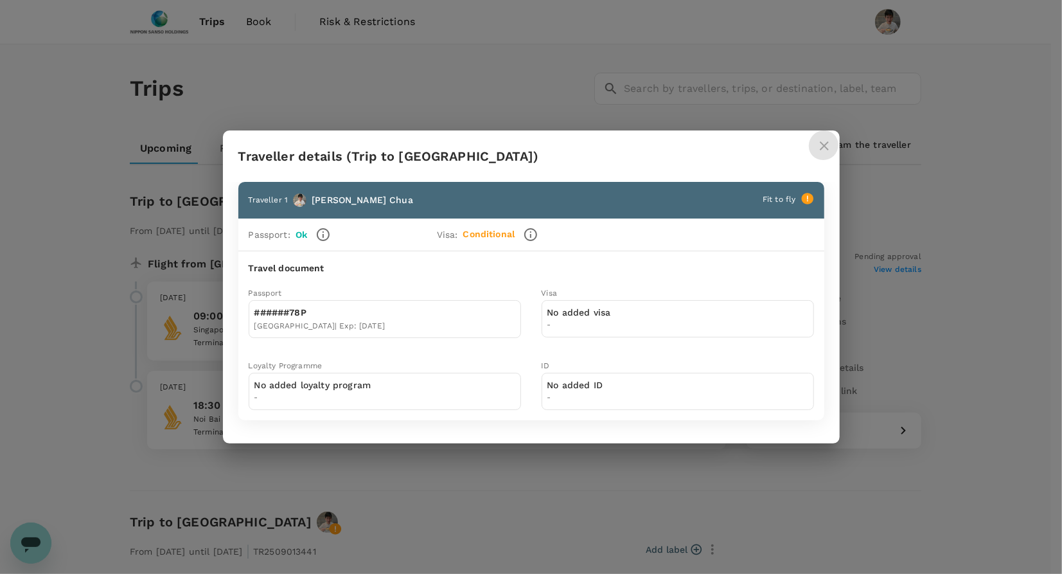
click at [826, 150] on icon "close" at bounding box center [824, 145] width 15 height 15
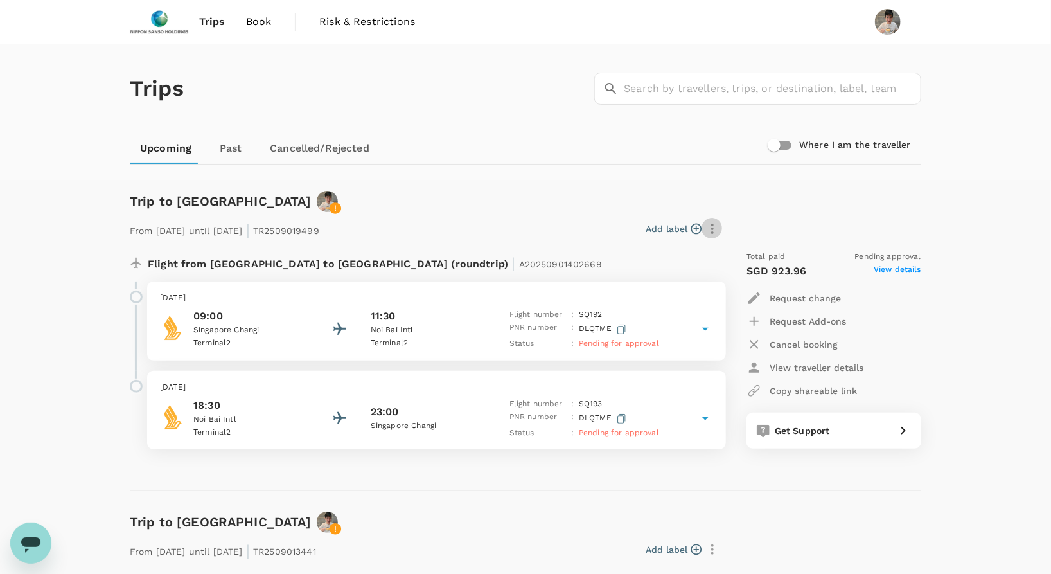
click at [714, 226] on icon "button" at bounding box center [712, 229] width 3 height 10
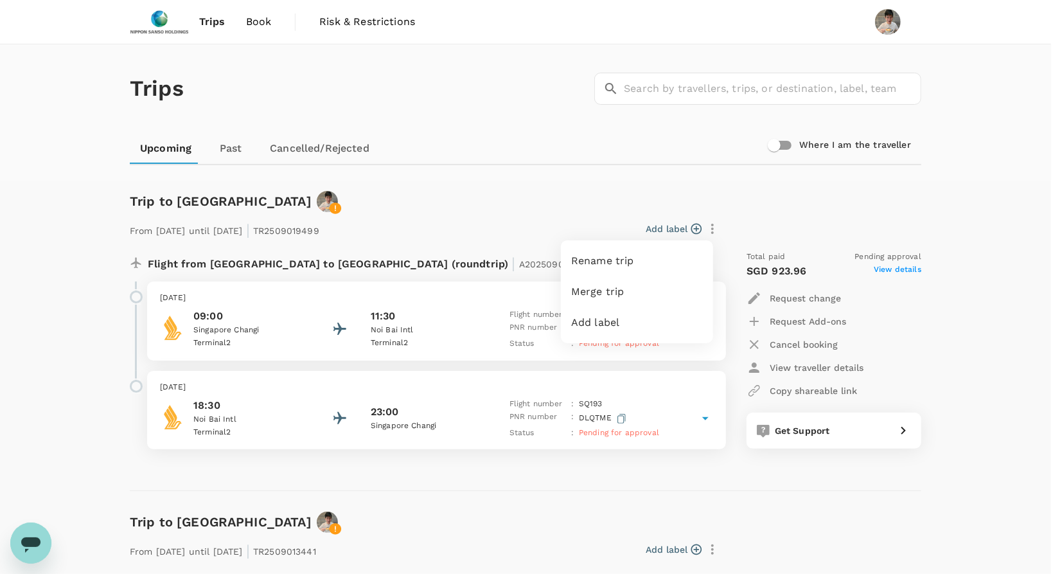
click at [745, 215] on div at bounding box center [531, 287] width 1062 height 574
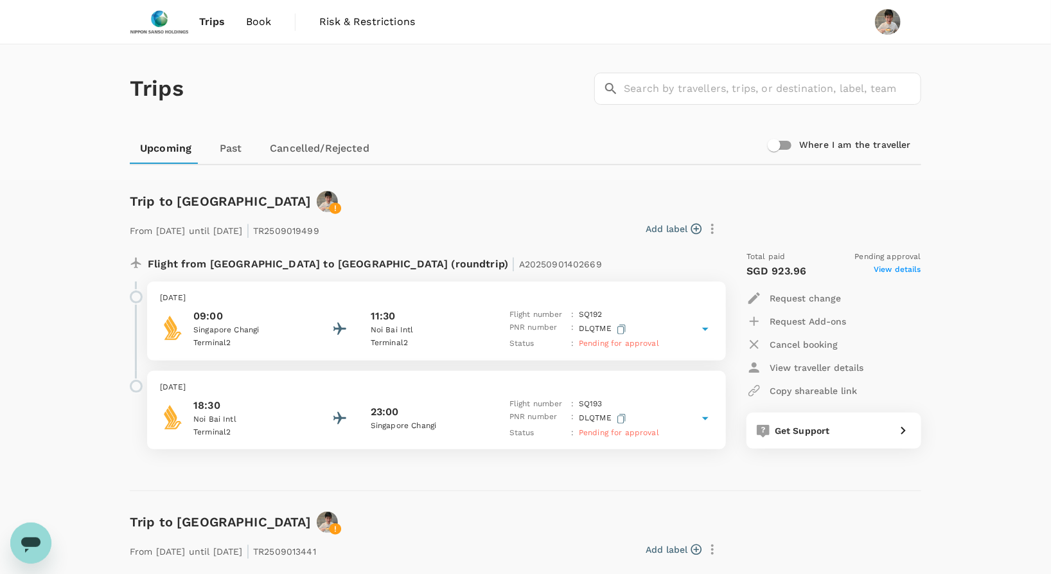
click at [745, 292] on div "Total paid Pending approval SGD 923.96 View details Request change Request Add-…" at bounding box center [821, 349] width 200 height 219
click at [761, 292] on icon "button" at bounding box center [754, 297] width 15 height 15
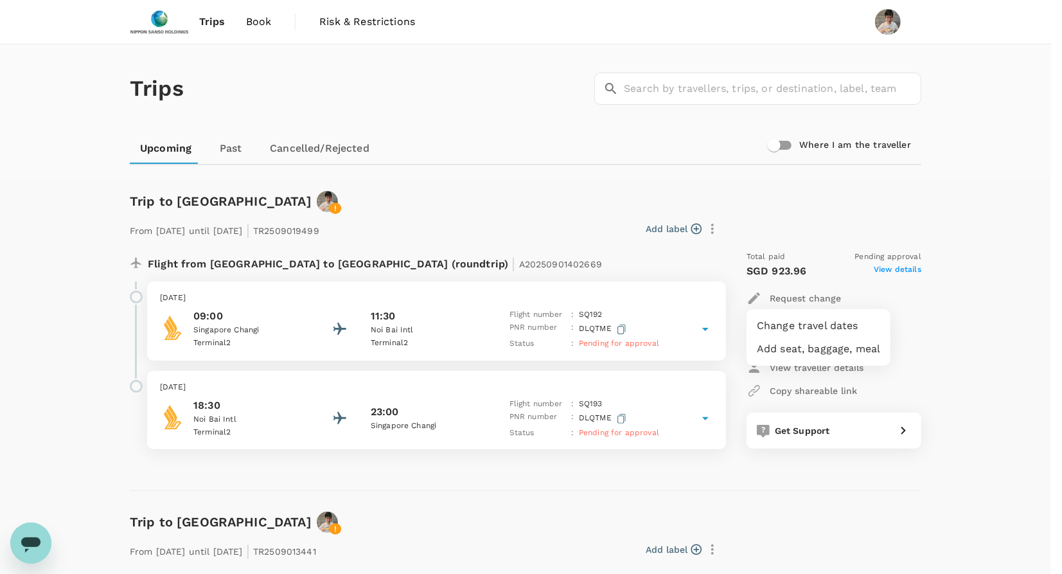
click at [782, 324] on li "Change travel dates" at bounding box center [819, 325] width 144 height 23
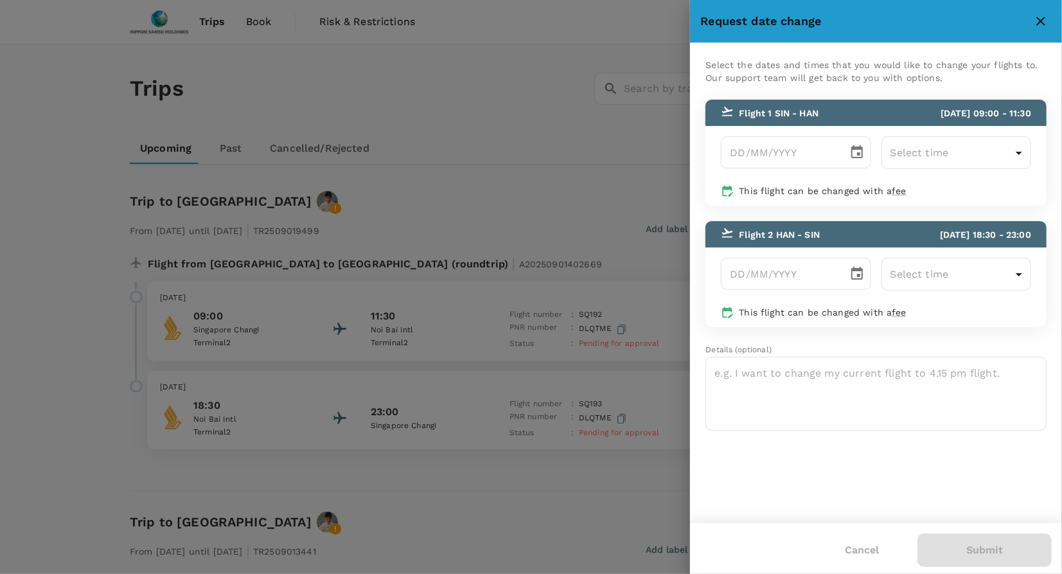
click at [1036, 17] on icon "close" at bounding box center [1040, 20] width 15 height 15
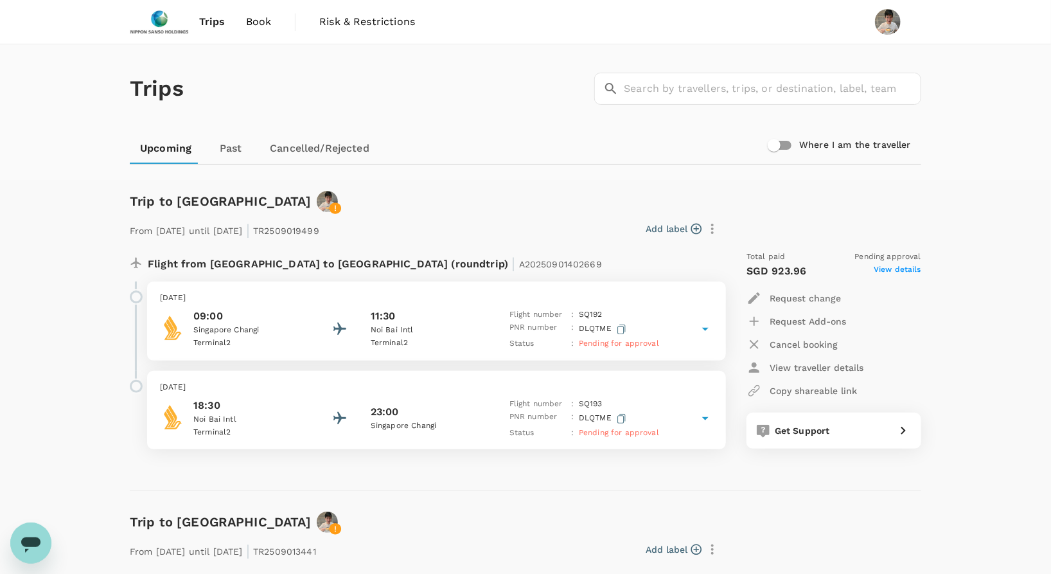
click at [759, 315] on icon "button" at bounding box center [754, 321] width 15 height 15
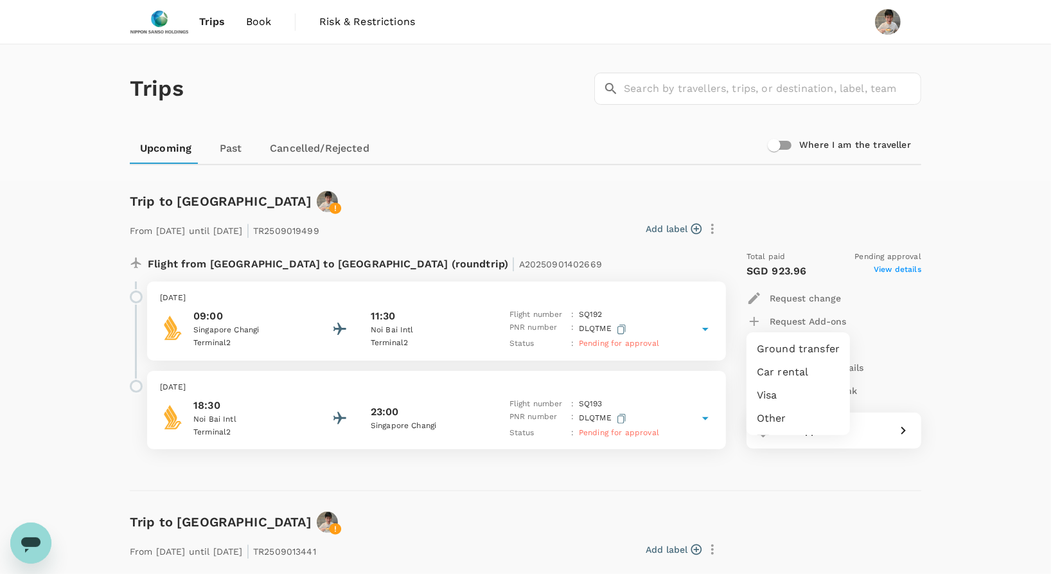
click at [892, 331] on div at bounding box center [531, 287] width 1062 height 574
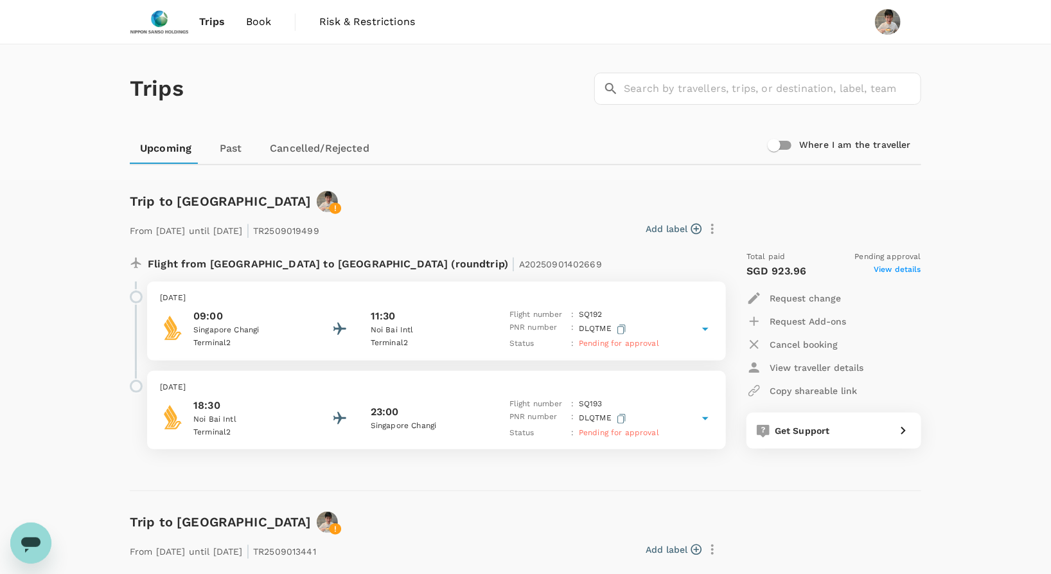
click at [795, 364] on p "View traveller details" at bounding box center [817, 367] width 94 height 13
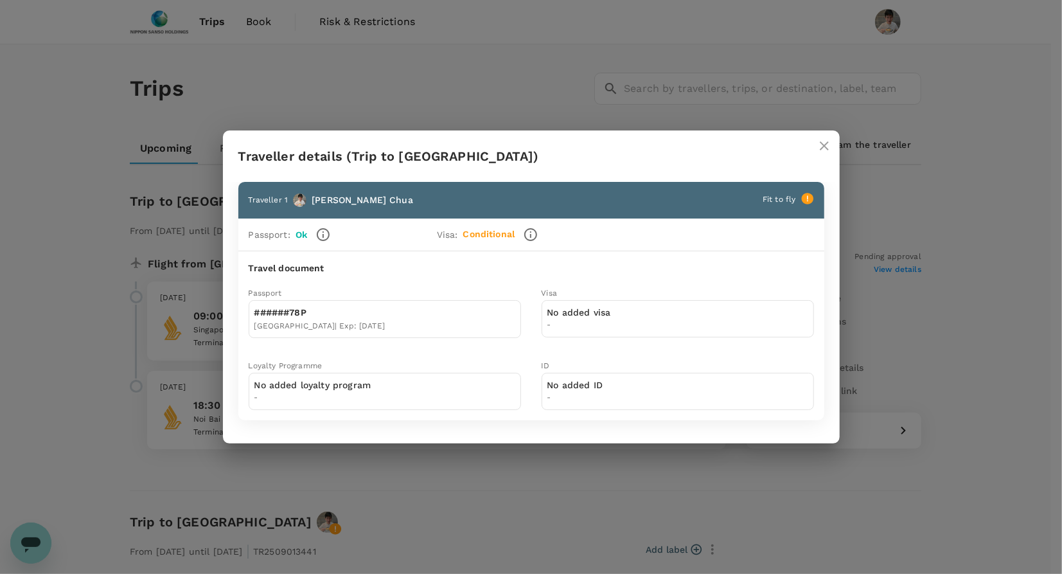
drag, startPoint x: 699, startPoint y: 370, endPoint x: 681, endPoint y: 372, distance: 18.1
click at [696, 373] on div "No added ID -" at bounding box center [678, 391] width 272 height 37
click at [828, 153] on icon "close" at bounding box center [824, 145] width 15 height 15
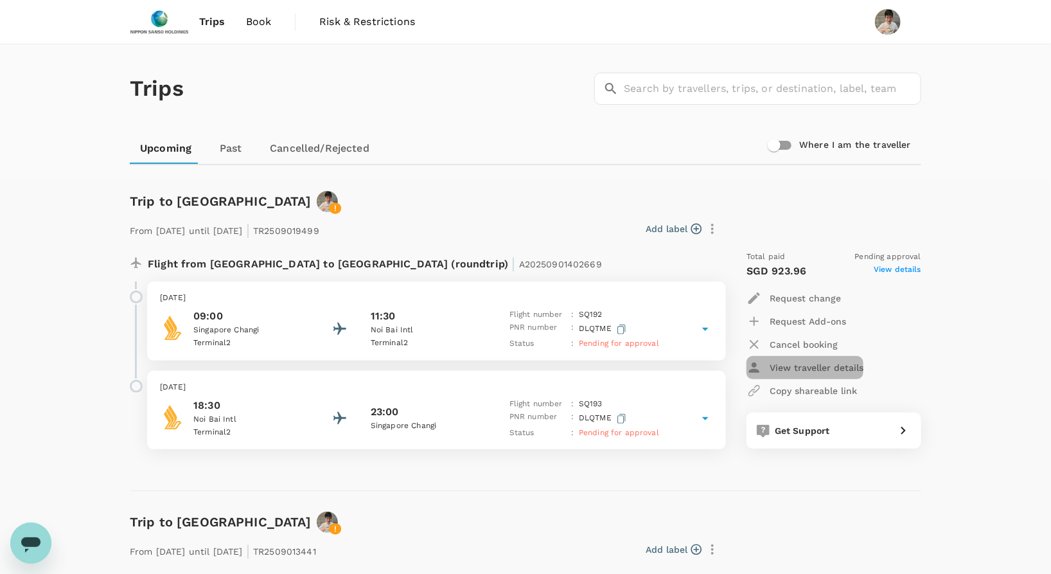
click at [822, 373] on button "View traveller details" at bounding box center [805, 367] width 117 height 23
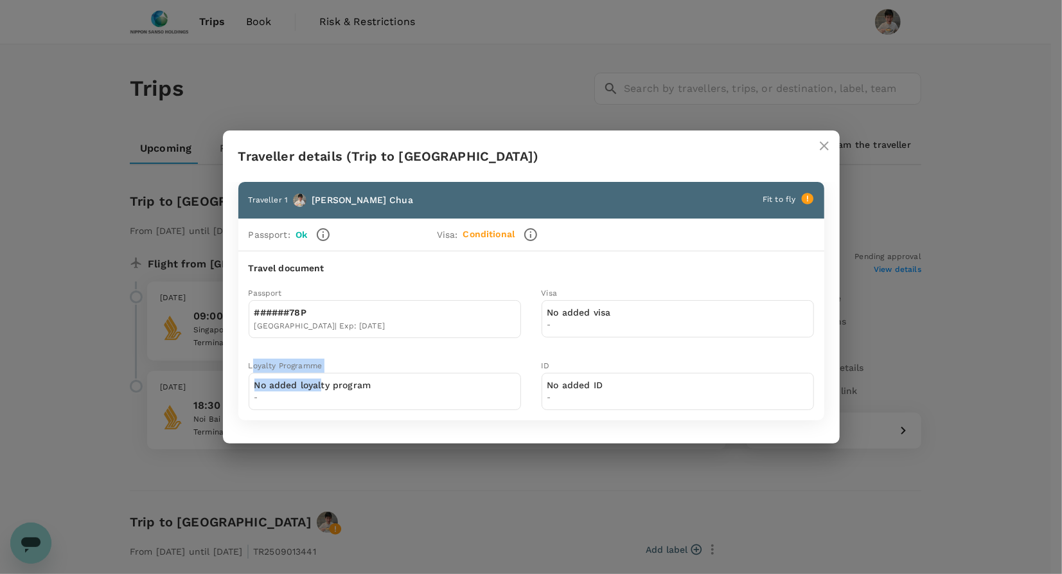
drag, startPoint x: 316, startPoint y: 369, endPoint x: 252, endPoint y: 367, distance: 64.3
click at [252, 367] on div "Loyalty Programme No added loyalty program -" at bounding box center [374, 374] width 293 height 72
copy div "oyalty Programme No added loyal"
click at [816, 161] on button "close" at bounding box center [824, 145] width 31 height 31
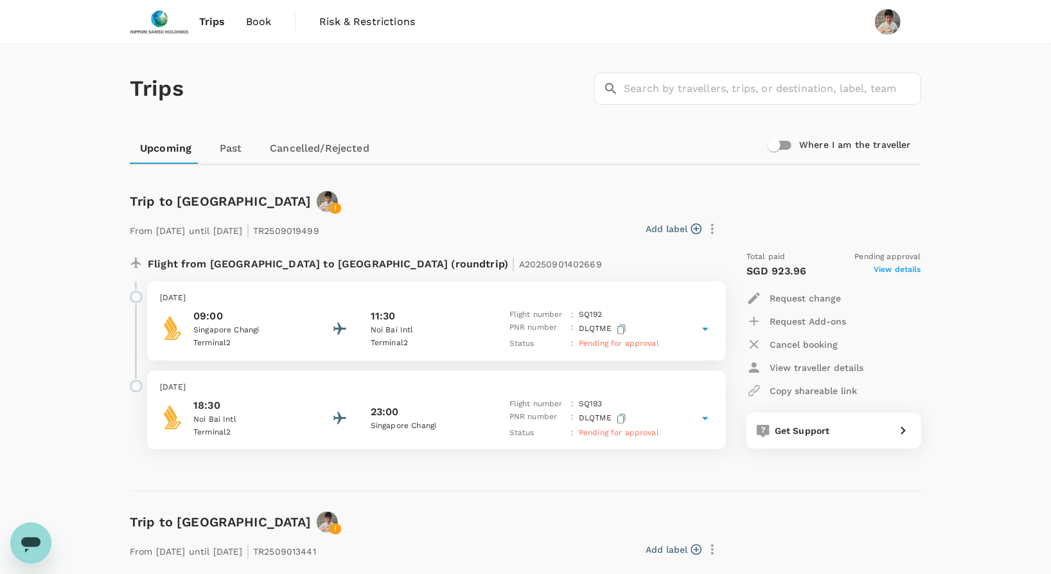
click at [971, 269] on div "Trips ​ ​ Upcoming Past Cancelled/Rejected Where I am the traveller Trip to Han…" at bounding box center [525, 464] width 1051 height 840
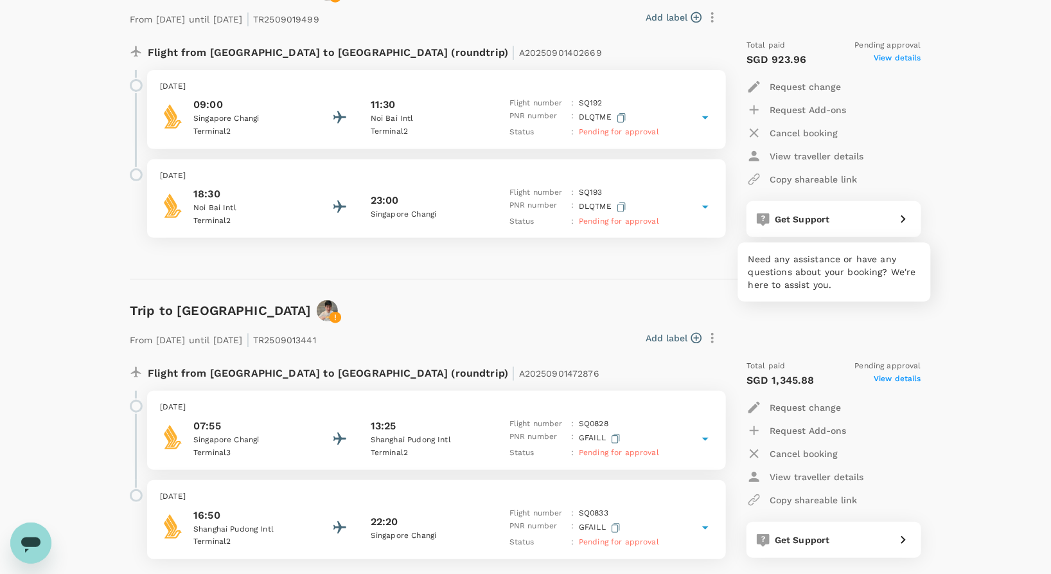
scroll to position [214, 0]
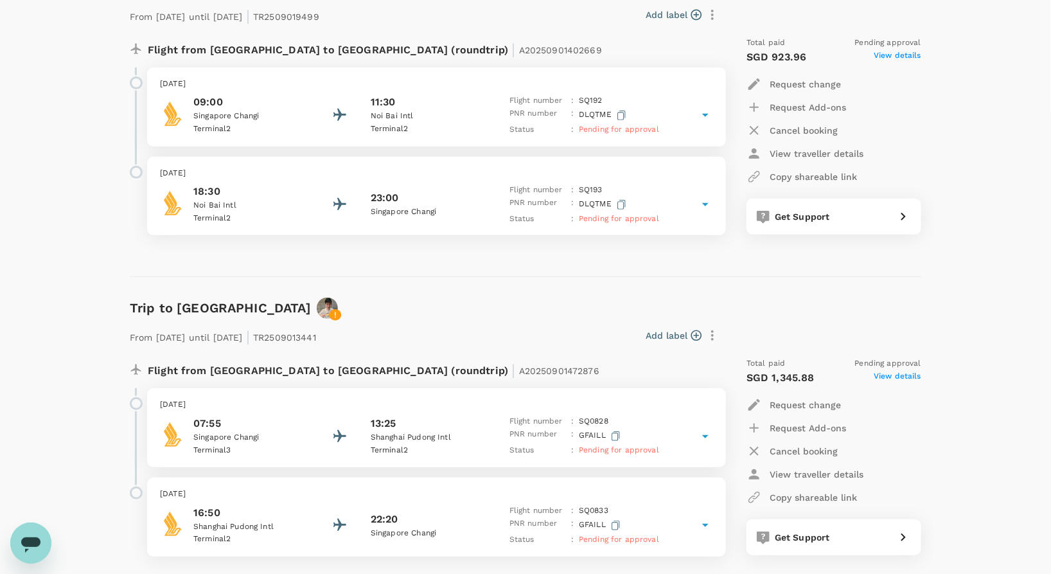
click at [704, 197] on icon at bounding box center [705, 204] width 15 height 15
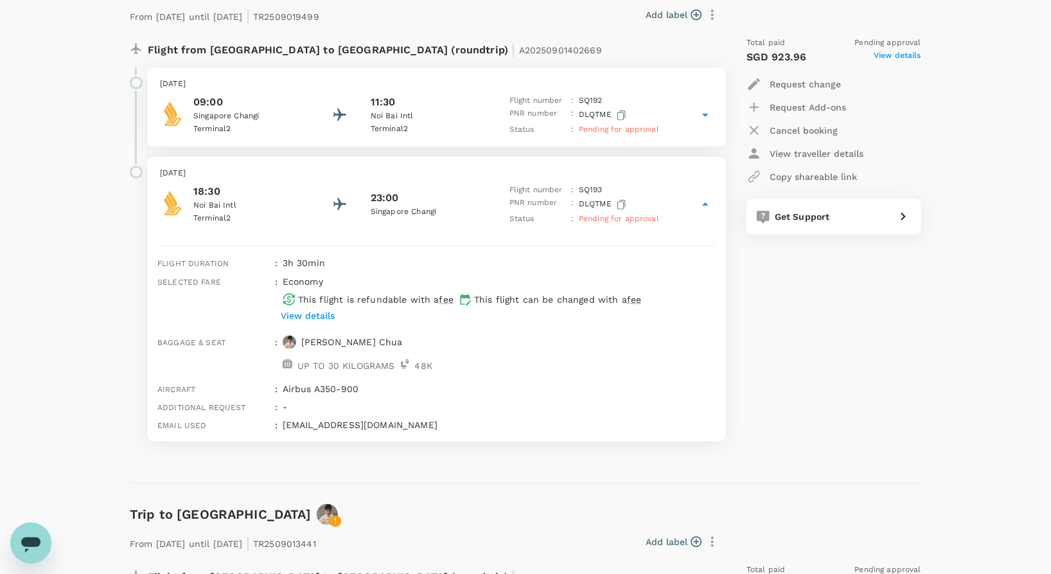
click at [319, 309] on p "View details" at bounding box center [308, 315] width 54 height 13
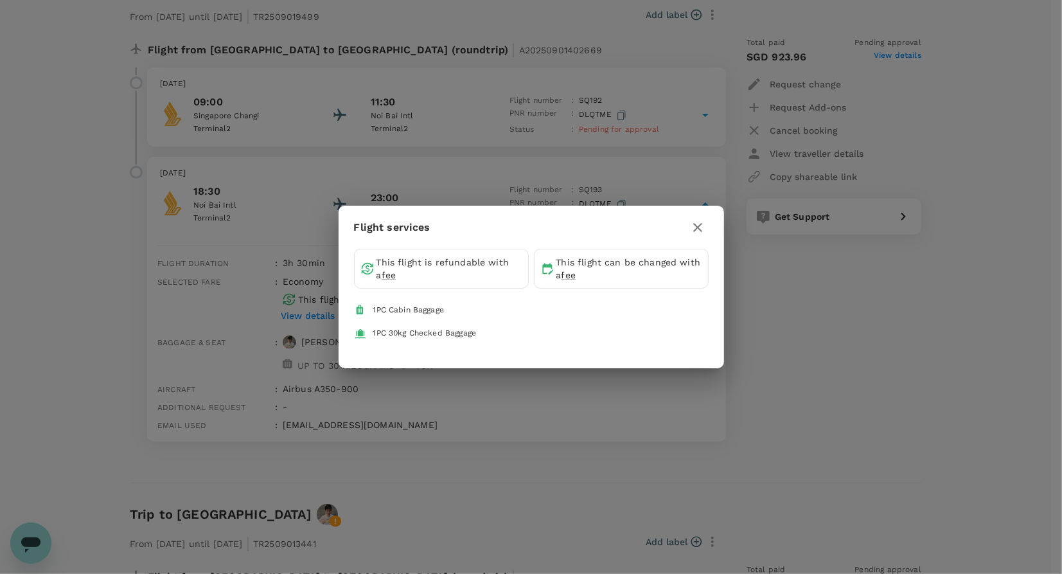
click at [697, 227] on icon "button" at bounding box center [697, 227] width 9 height 9
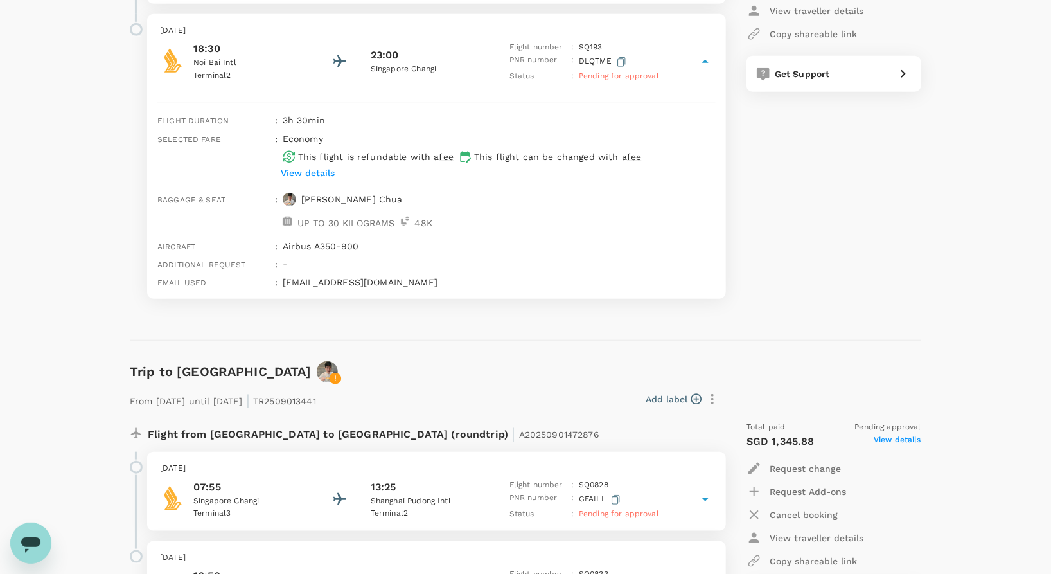
scroll to position [143, 0]
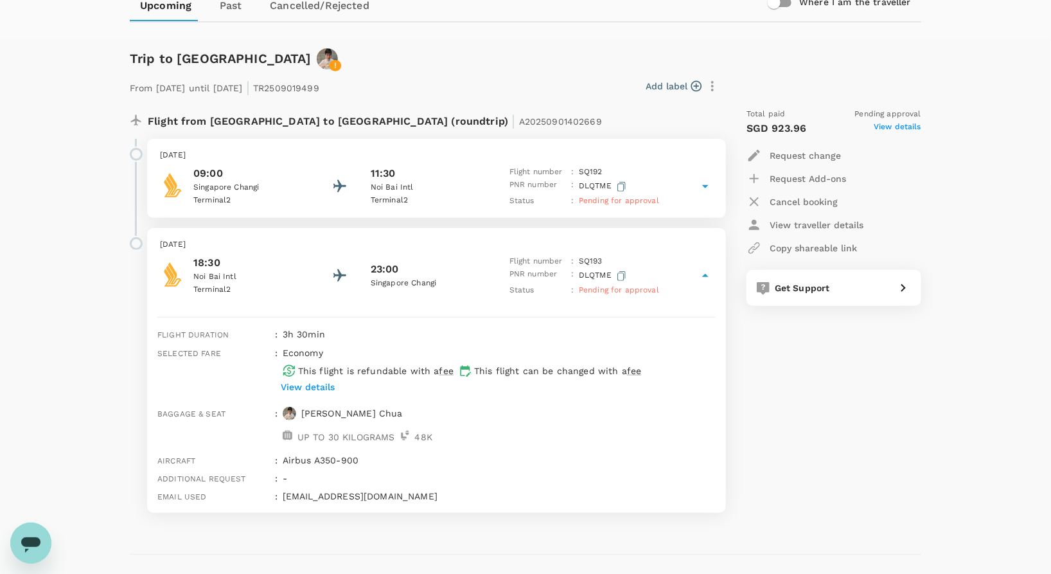
click at [770, 152] on p "Request change" at bounding box center [805, 155] width 71 height 13
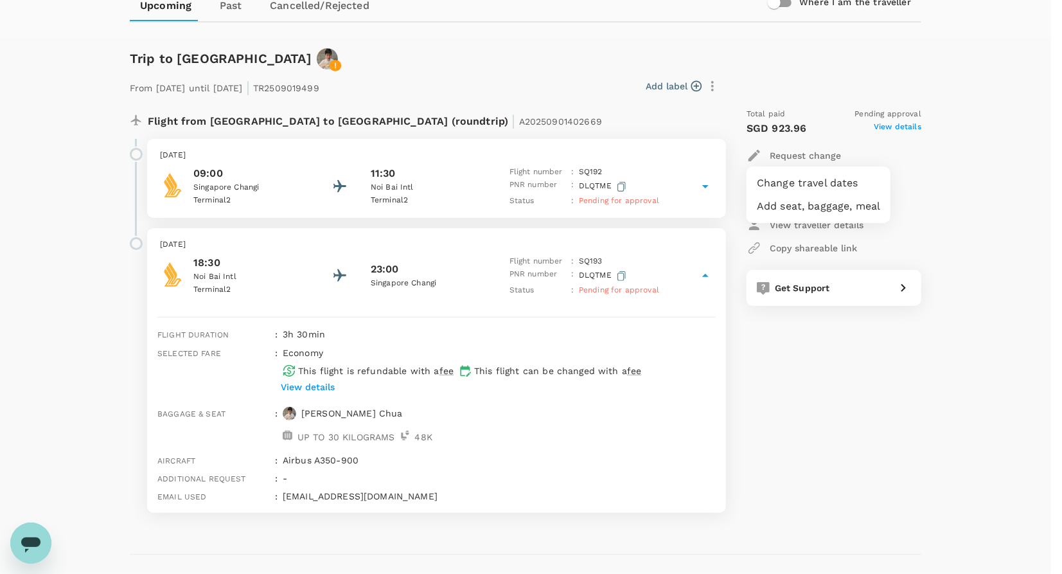
click at [773, 211] on li "Add seat, baggage, meal" at bounding box center [819, 206] width 144 height 23
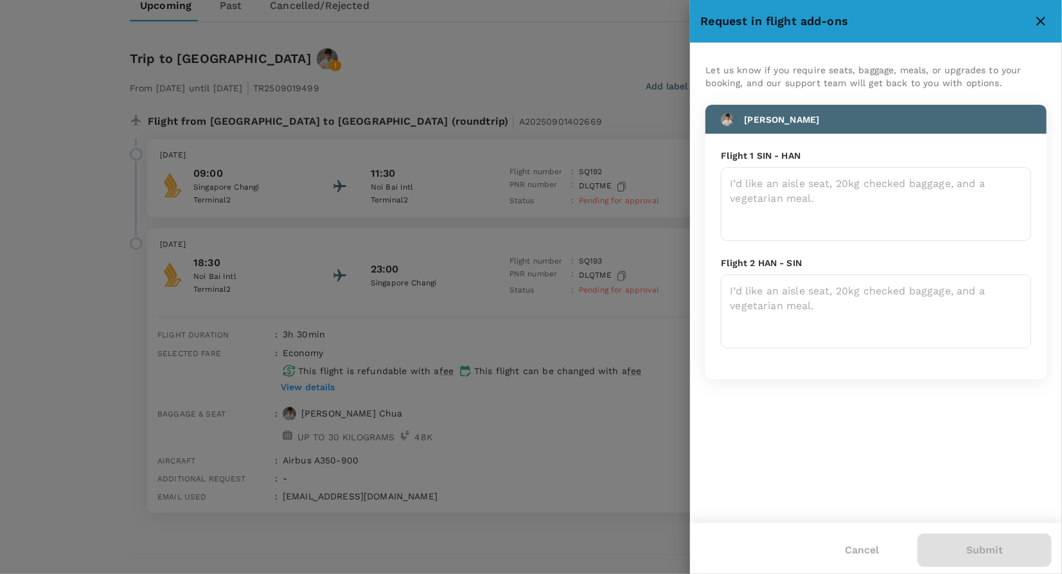
click at [1040, 21] on icon "close" at bounding box center [1040, 21] width 9 height 9
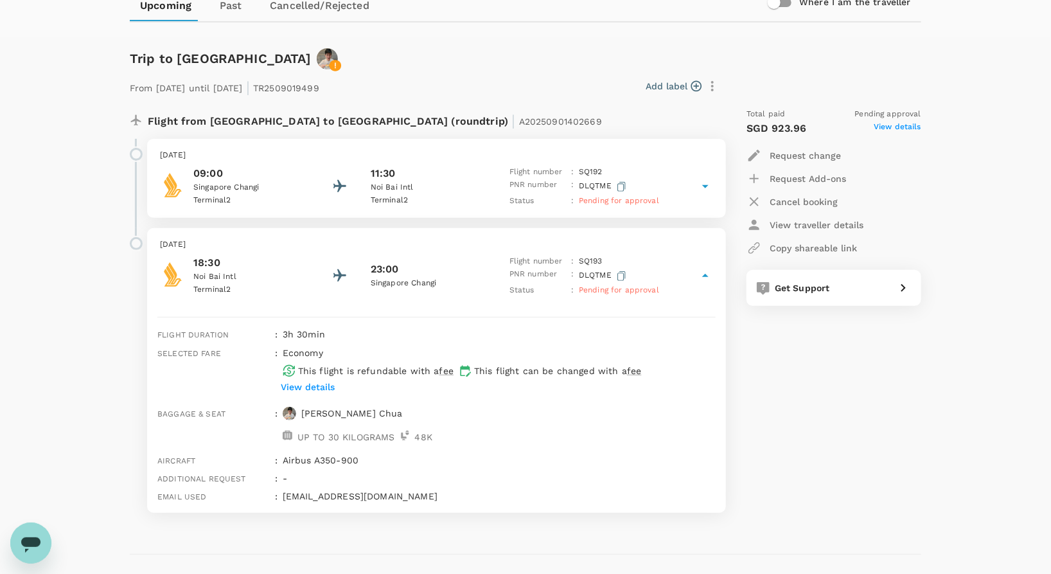
click at [888, 123] on span "View details" at bounding box center [898, 128] width 48 height 15
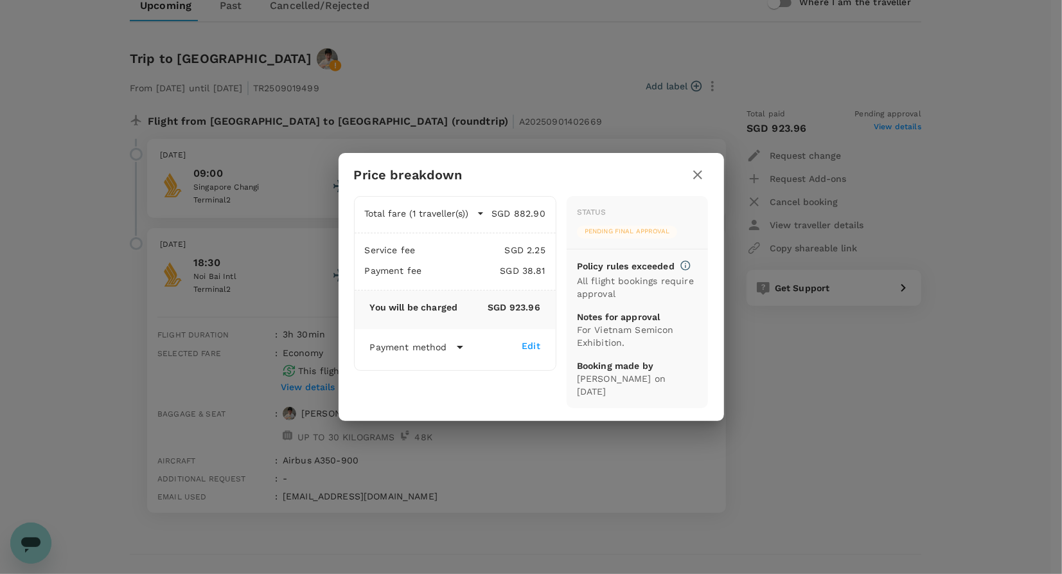
click at [694, 182] on icon "button" at bounding box center [697, 174] width 15 height 15
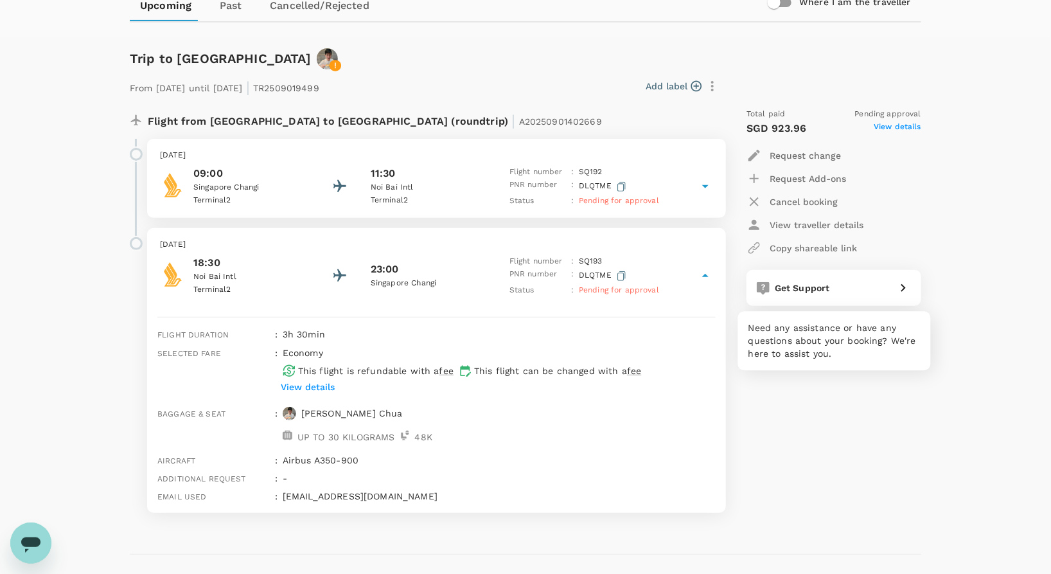
click at [894, 278] on div at bounding box center [900, 285] width 21 height 21
click at [319, 380] on p "View details" at bounding box center [308, 386] width 54 height 13
click at [897, 128] on span "View details" at bounding box center [898, 128] width 48 height 15
click at [884, 288] on div "Get Support" at bounding box center [830, 285] width 121 height 18
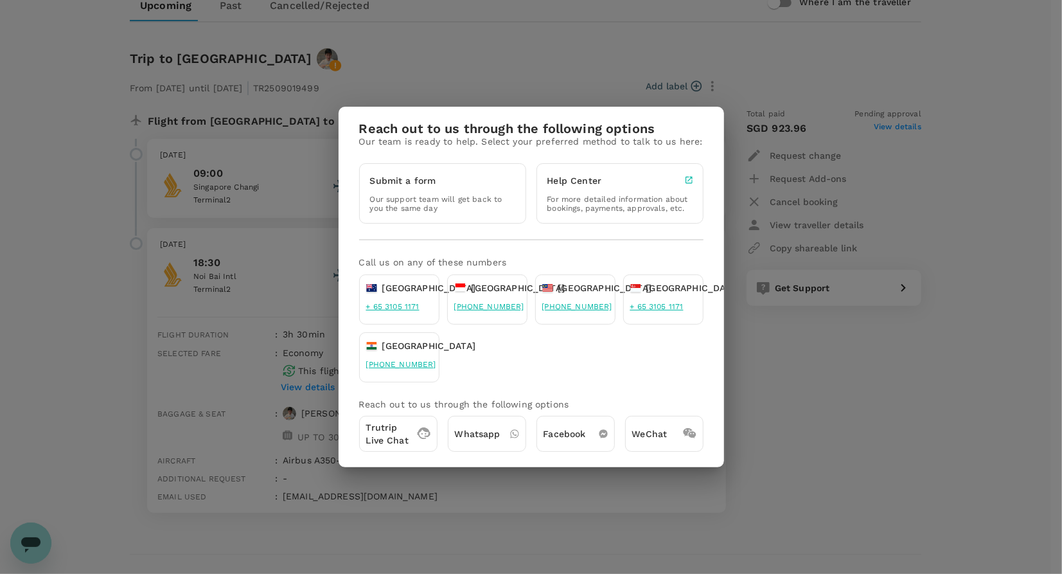
click at [508, 201] on p "Our support team will get back to you the same day" at bounding box center [442, 204] width 145 height 18
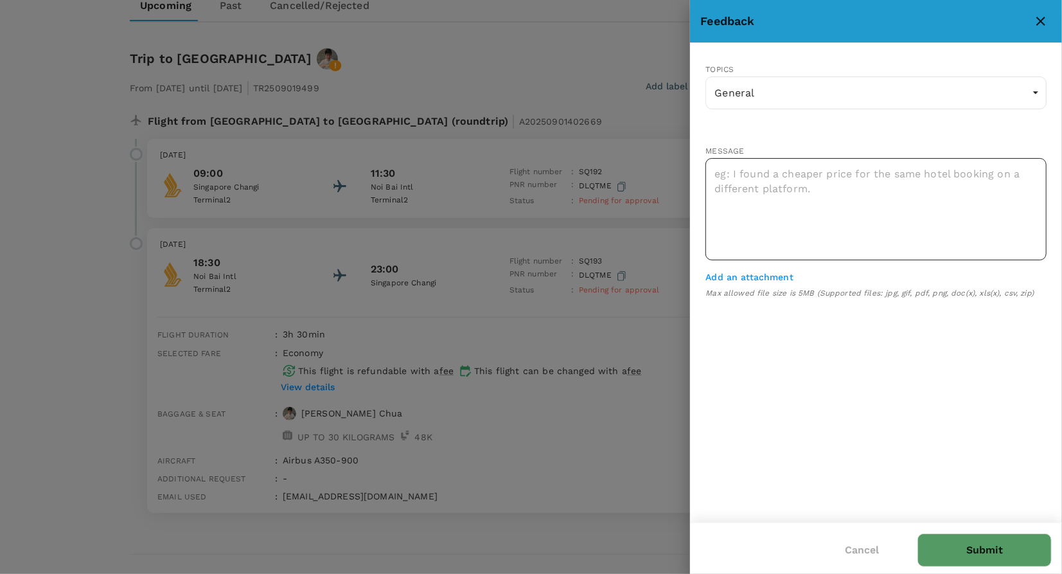
click at [782, 195] on textarea at bounding box center [875, 209] width 341 height 102
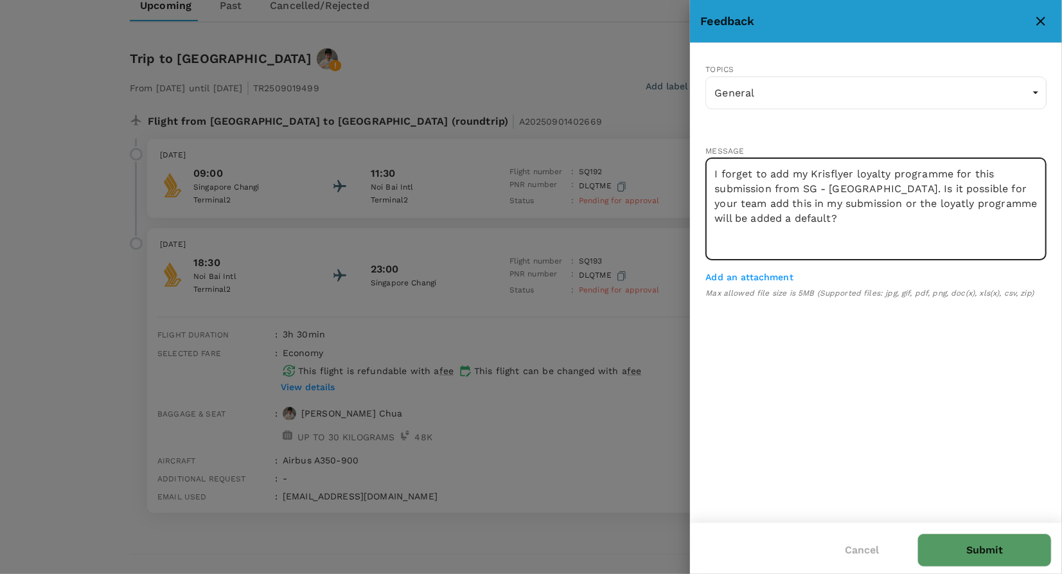
type textarea "I forget to add my Krisflyer loyalty programme for this submission from SG - Ha…"
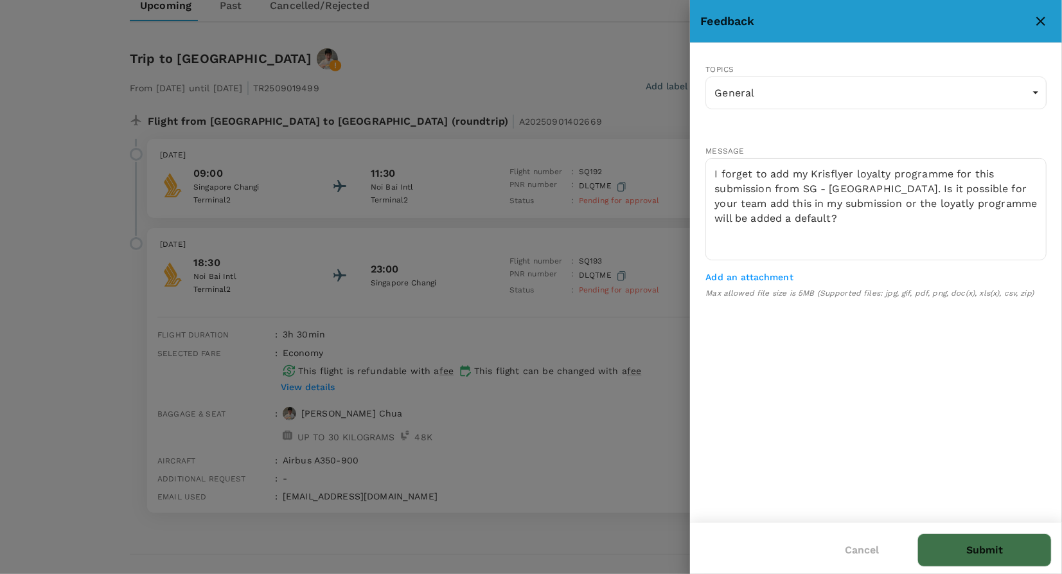
click at [975, 561] on button "Submit" at bounding box center [984, 549] width 134 height 33
